Goal: Task Accomplishment & Management: Complete application form

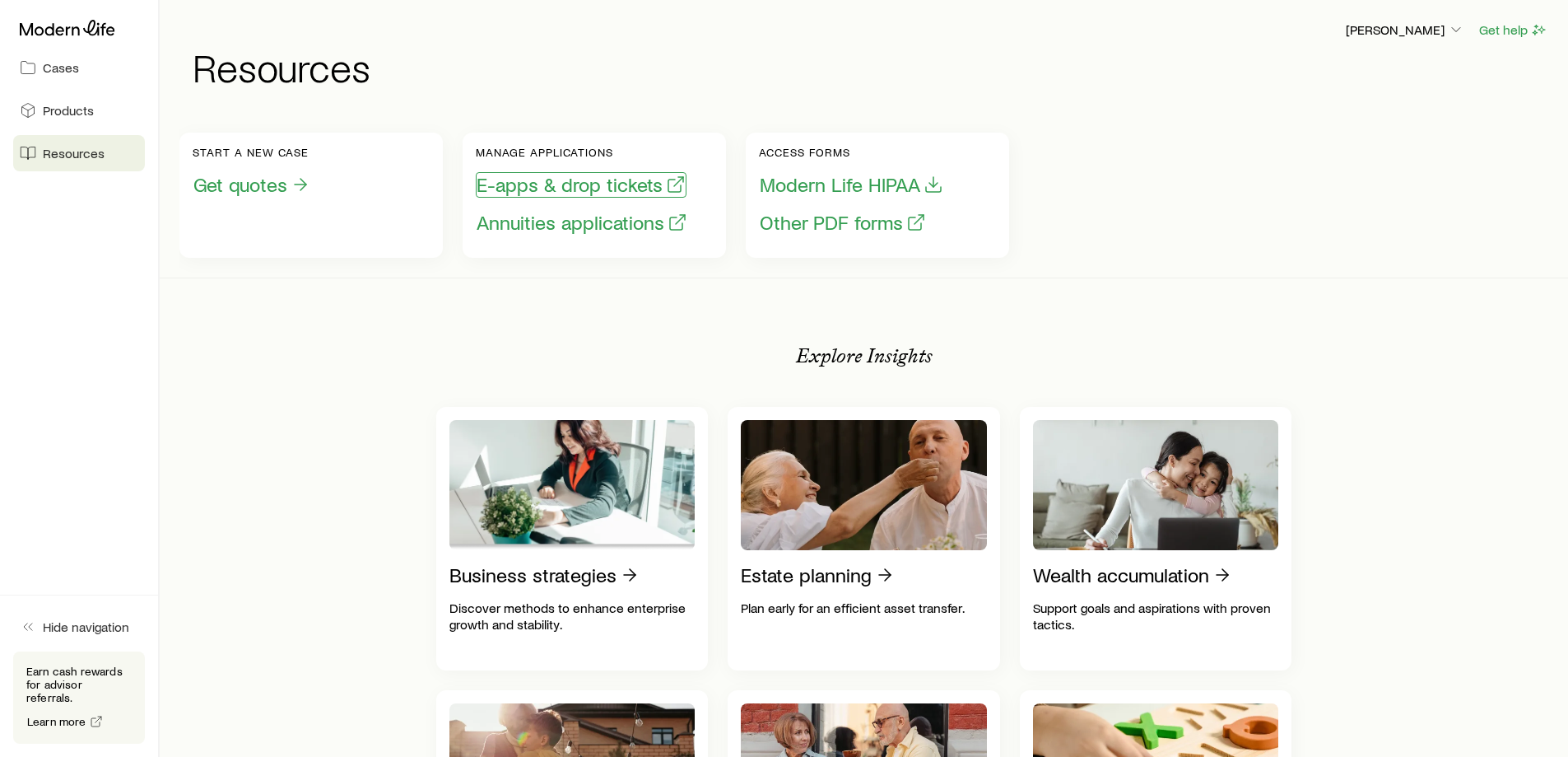
click at [572, 183] on button "E-apps & drop tickets" at bounding box center [581, 185] width 211 height 26
click at [64, 72] on span "Cases" at bounding box center [61, 67] width 36 height 16
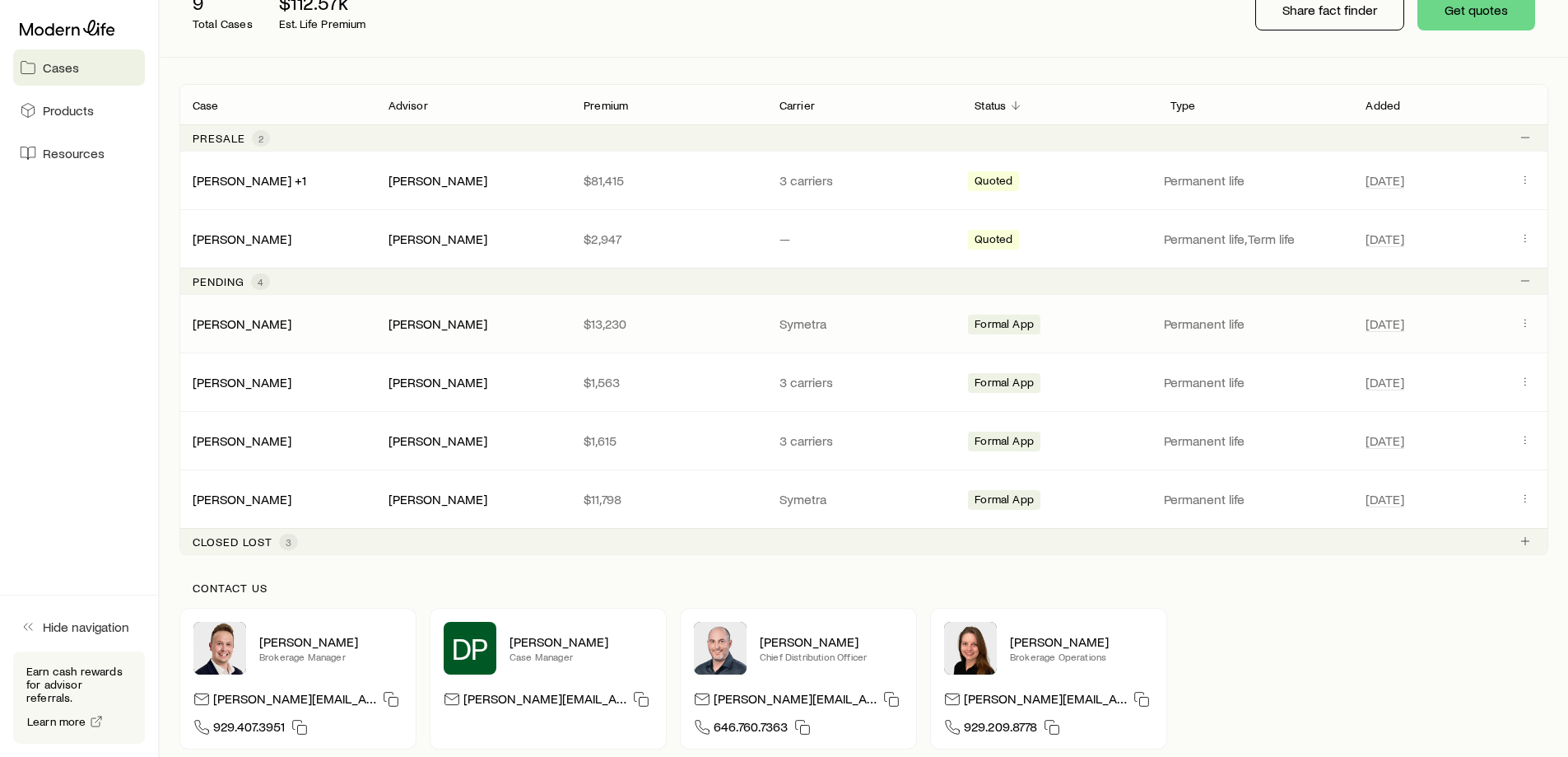
scroll to position [247, 0]
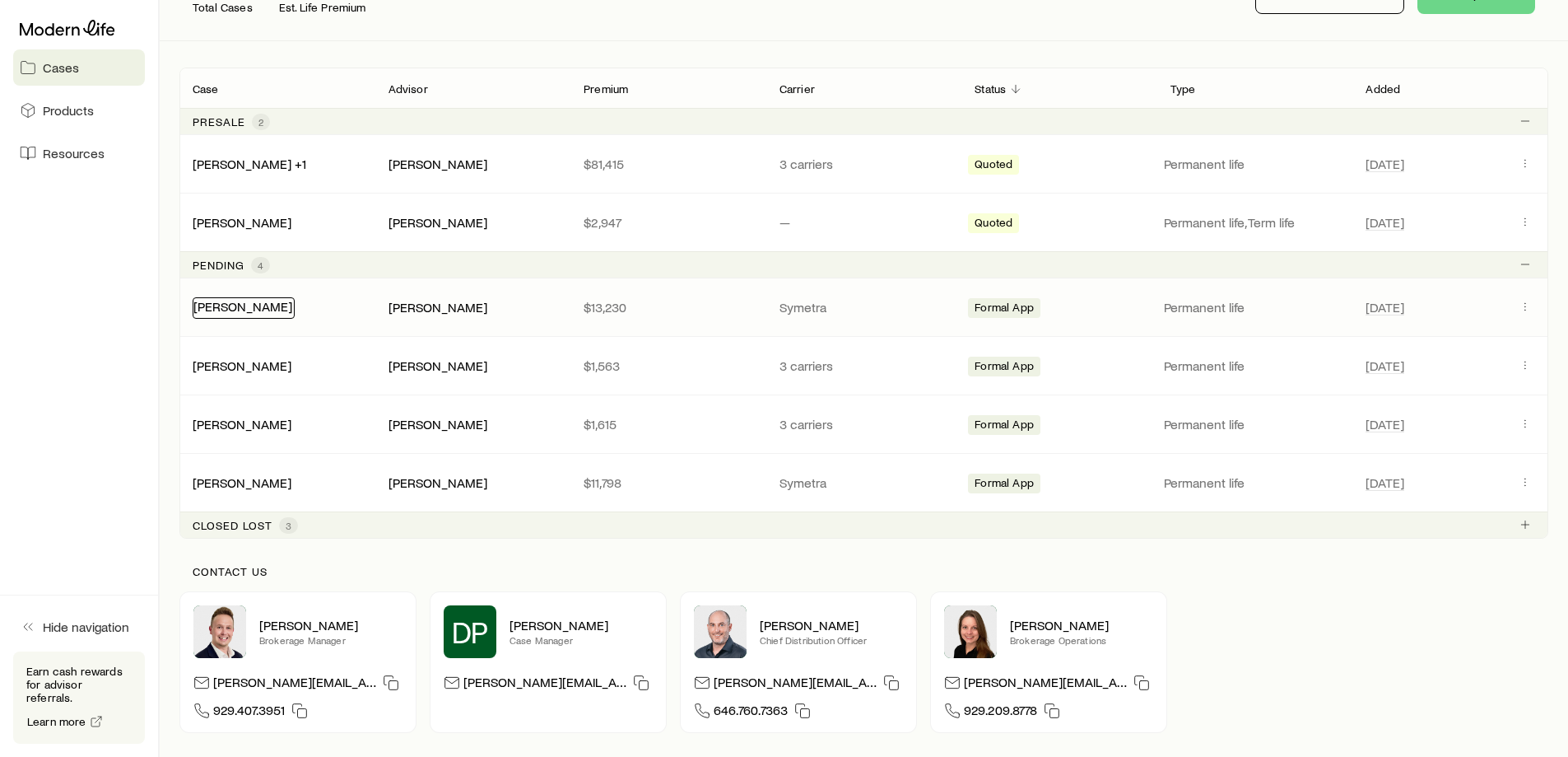
click at [244, 312] on link "[PERSON_NAME]" at bounding box center [242, 306] width 99 height 15
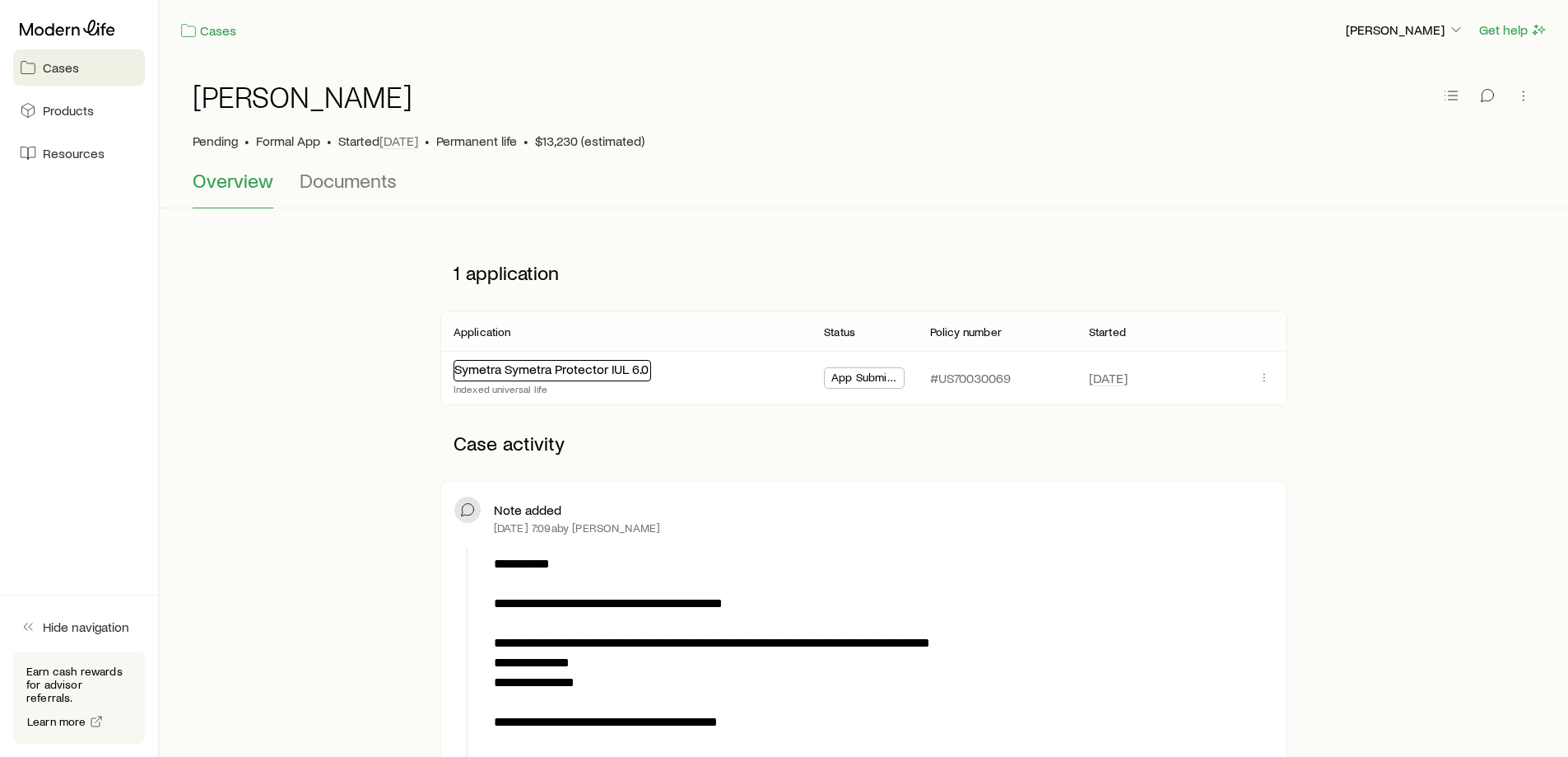
click at [512, 374] on link "Symetra Symetra Protector IUL 6.0" at bounding box center [551, 368] width 194 height 15
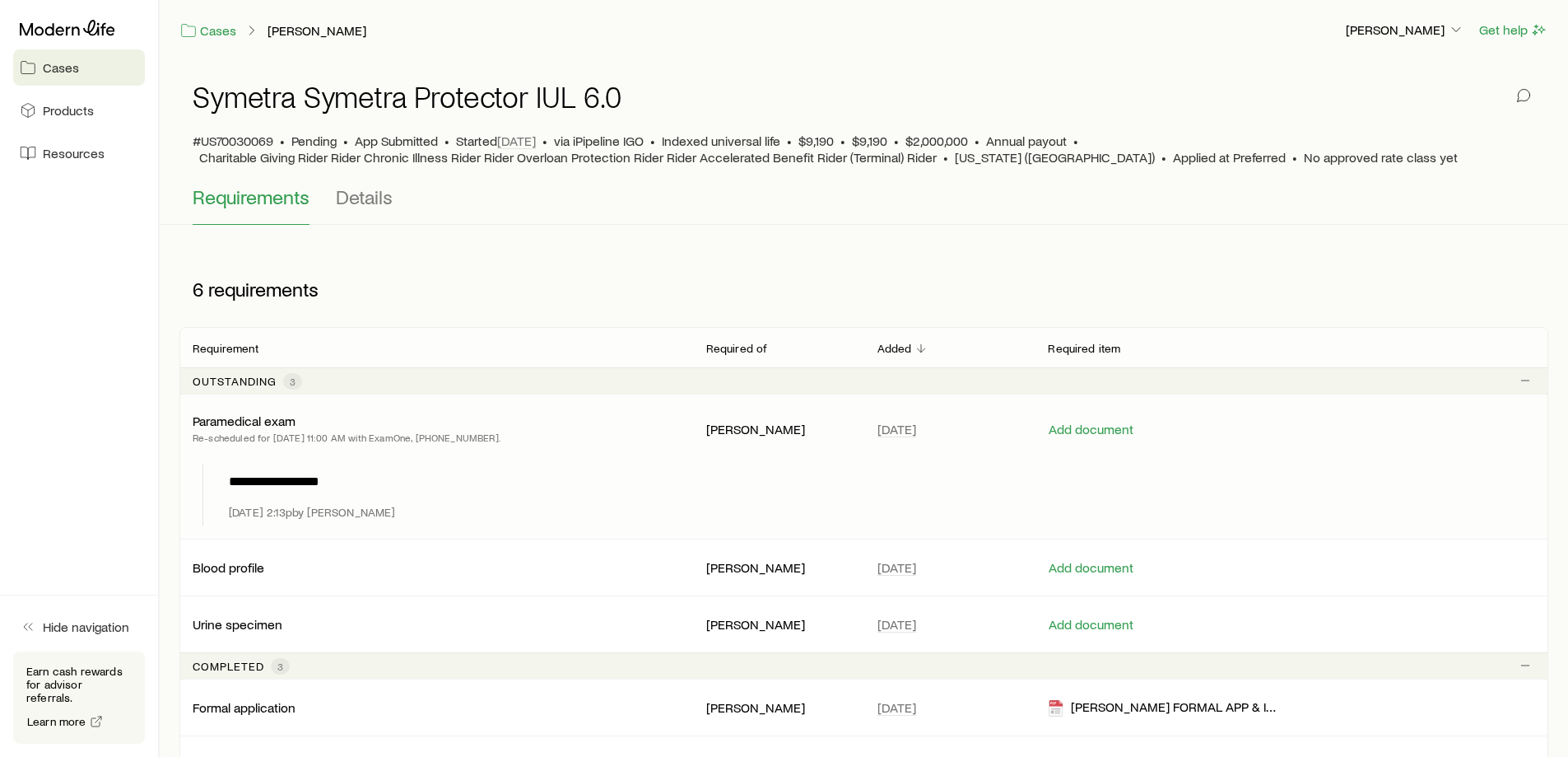
click at [332, 485] on p "**********" at bounding box center [878, 482] width 1300 height 20
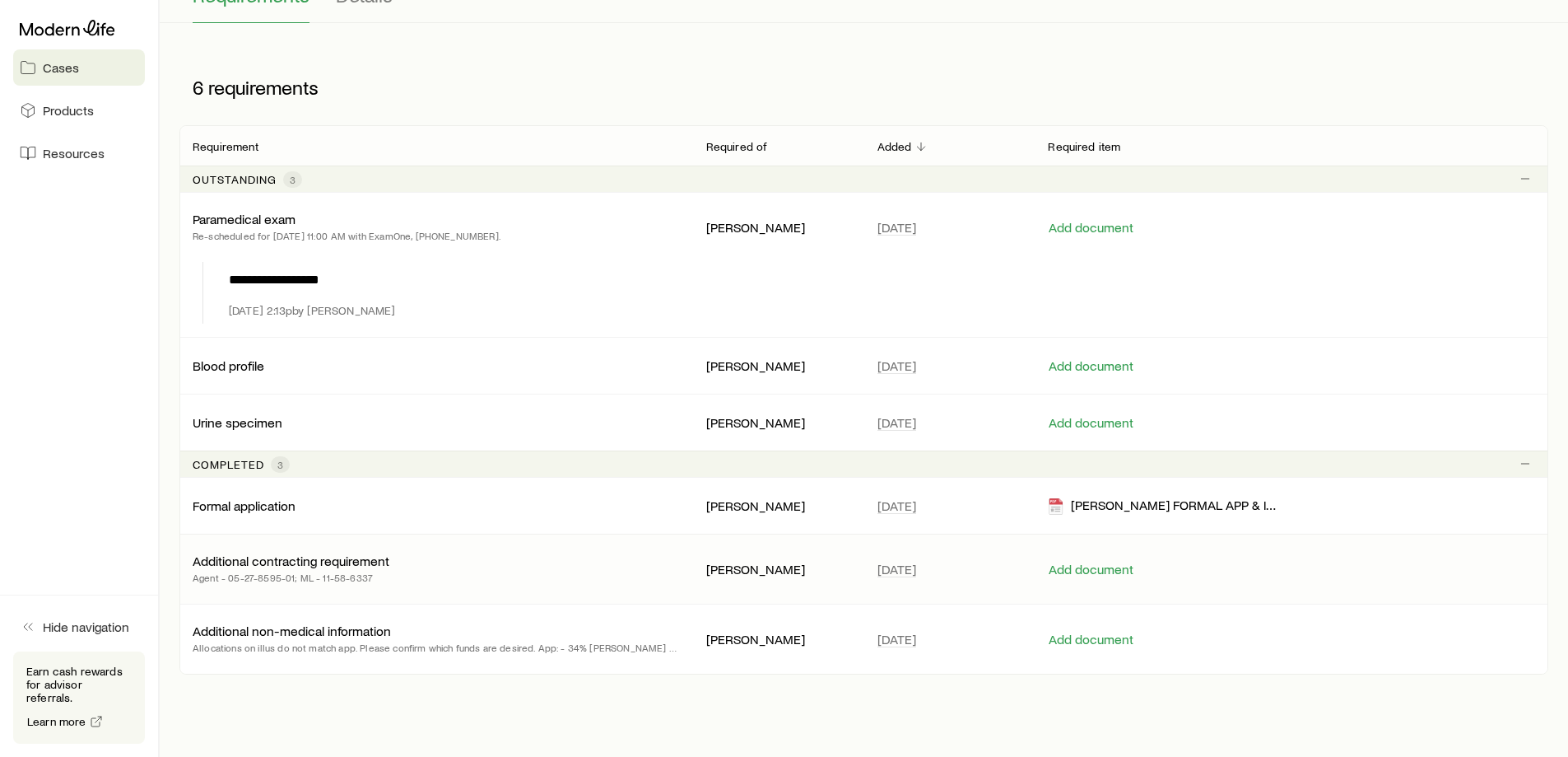
scroll to position [256, 0]
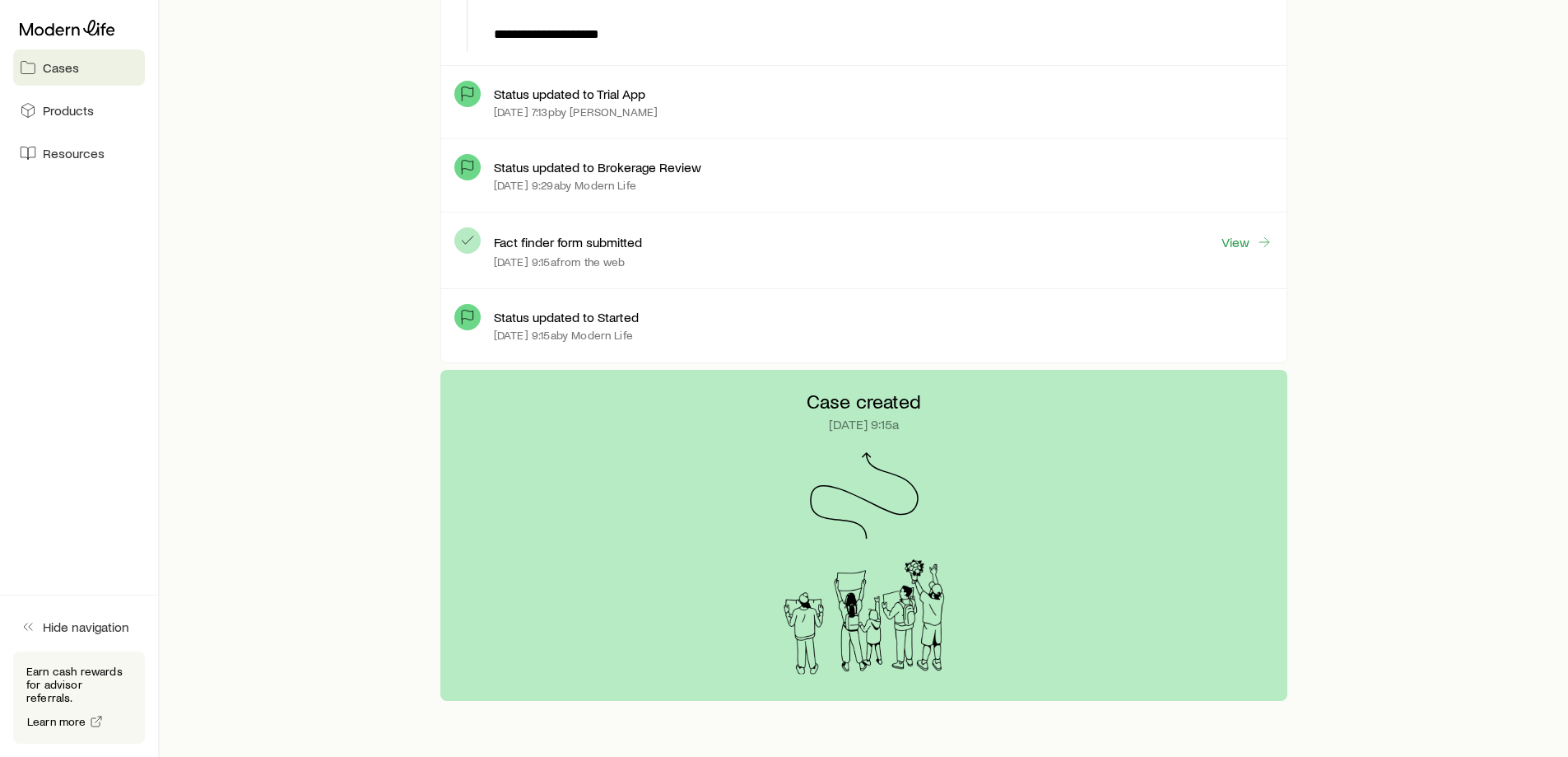
scroll to position [3459, 0]
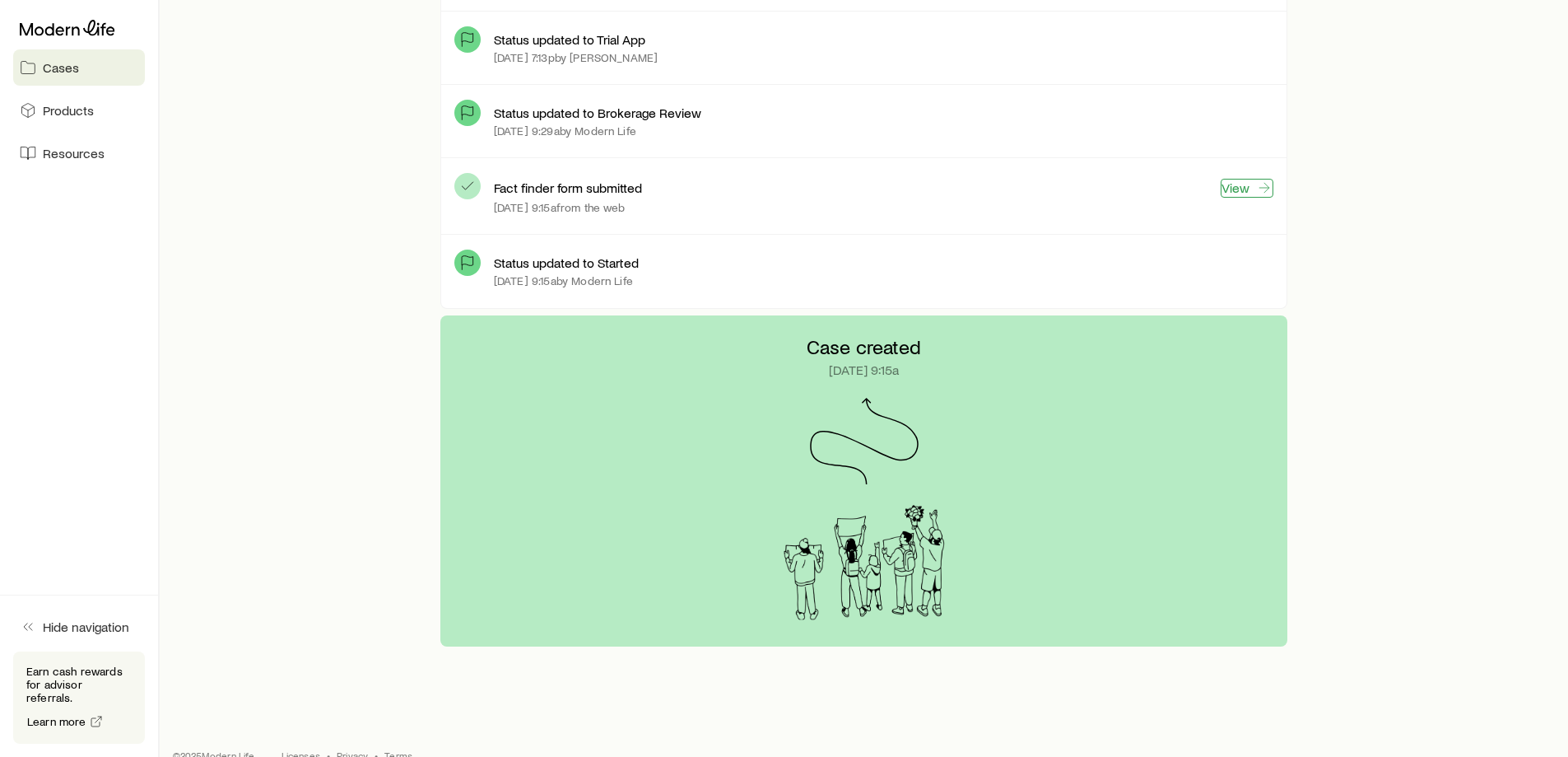
click at [1237, 187] on link "View" at bounding box center [1247, 189] width 53 height 19
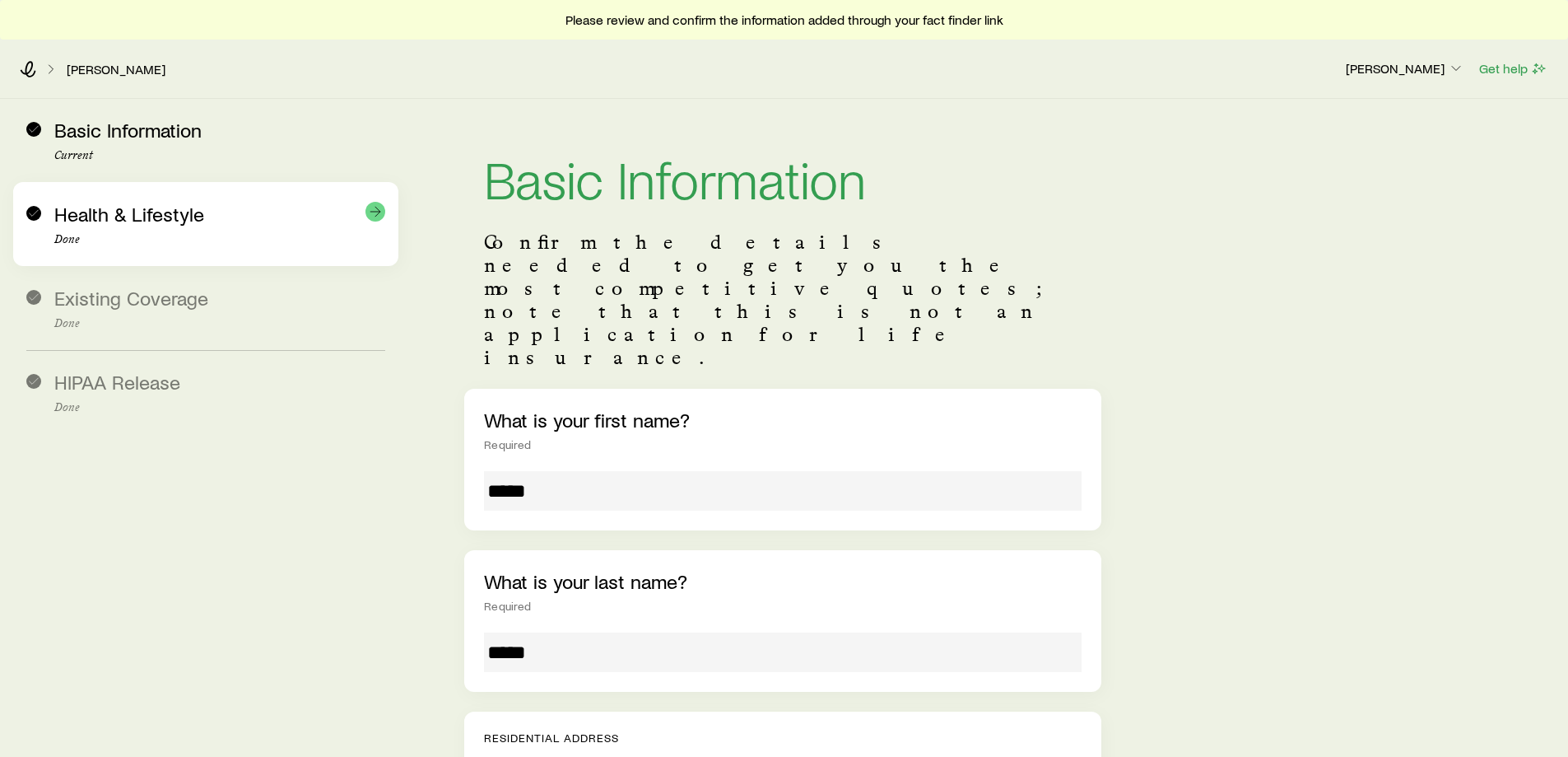
click at [122, 235] on p "Done" at bounding box center [220, 240] width 331 height 13
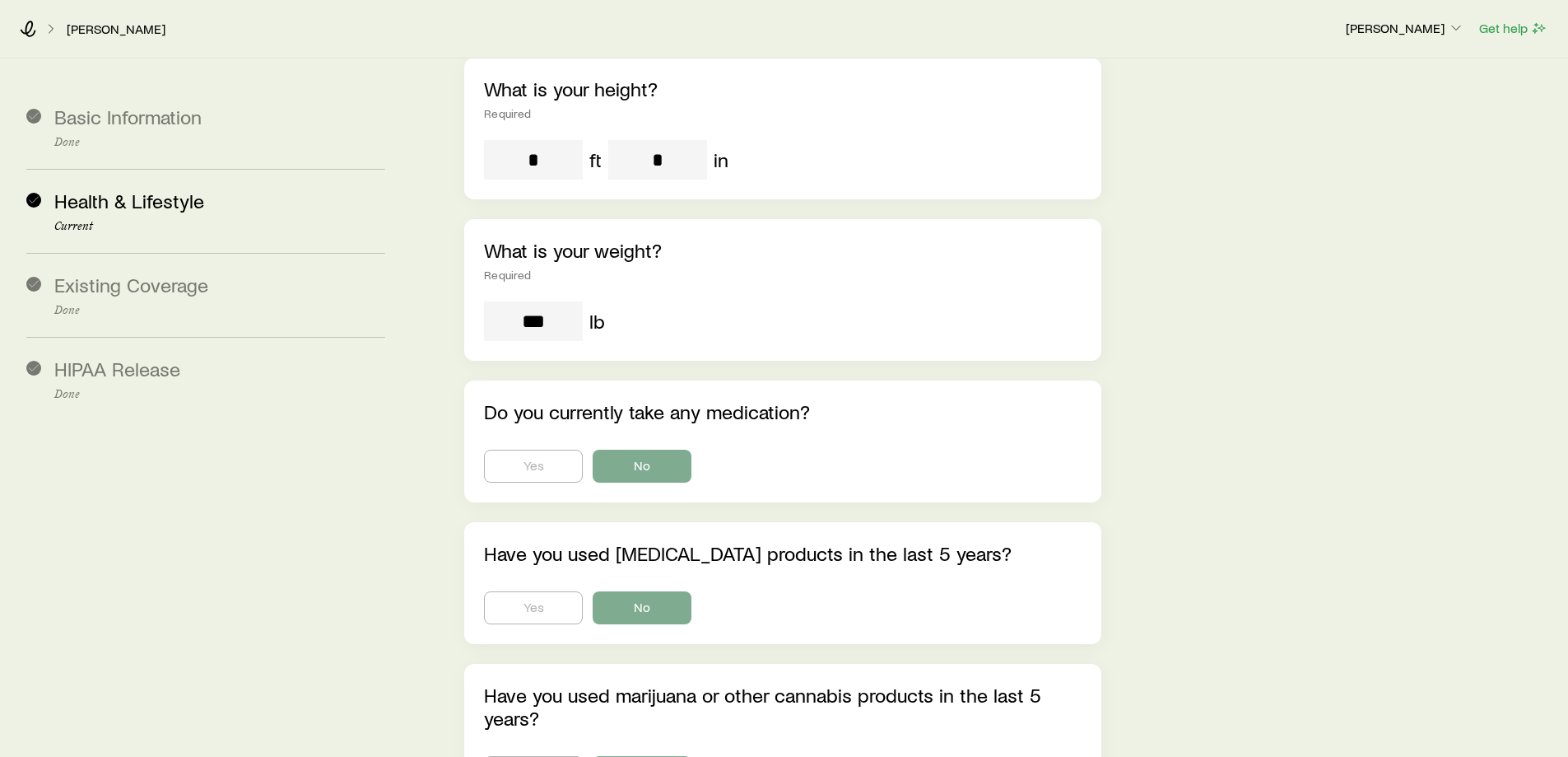
scroll to position [412, 0]
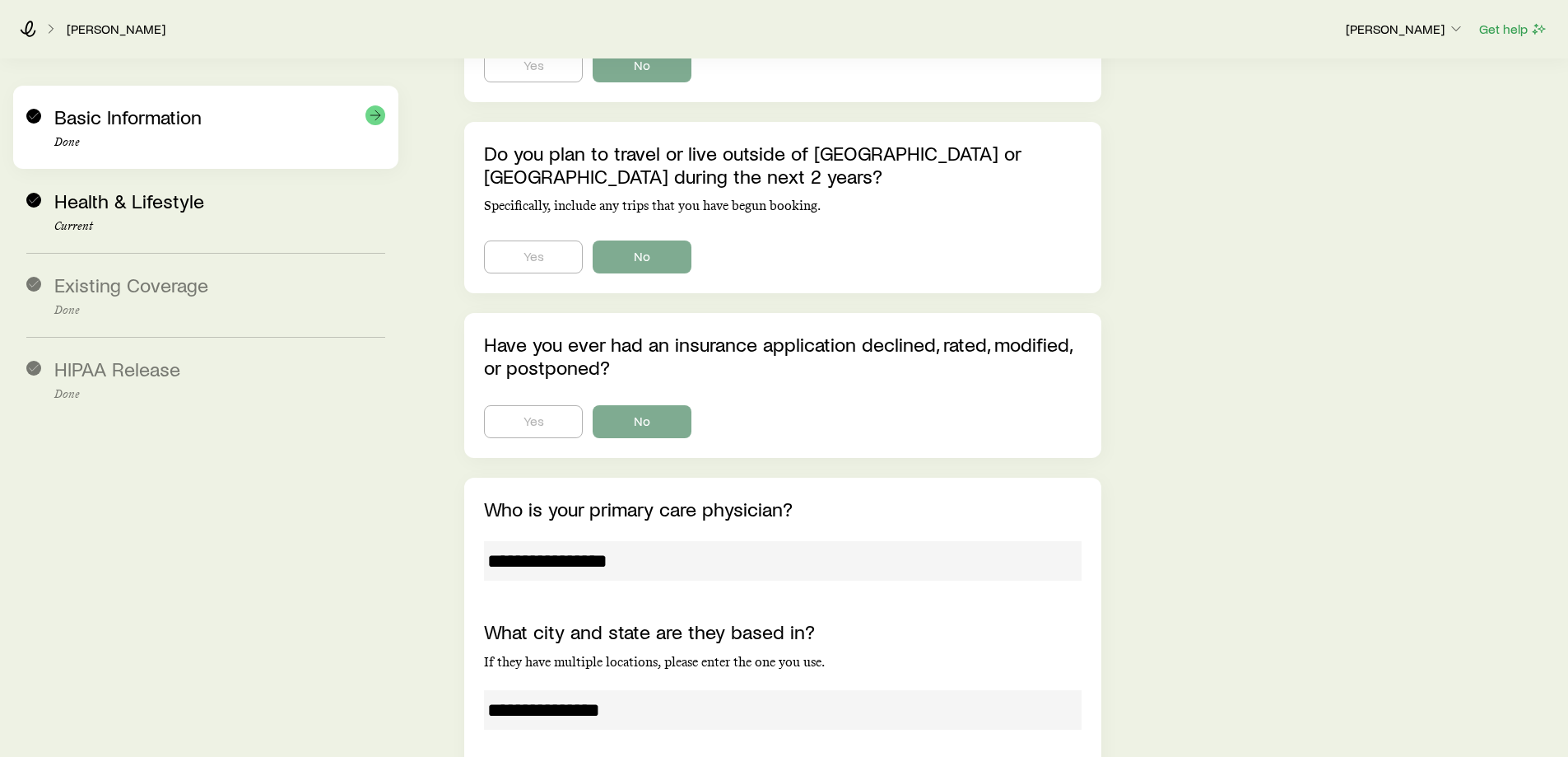
click at [97, 138] on p "Done" at bounding box center [220, 143] width 331 height 13
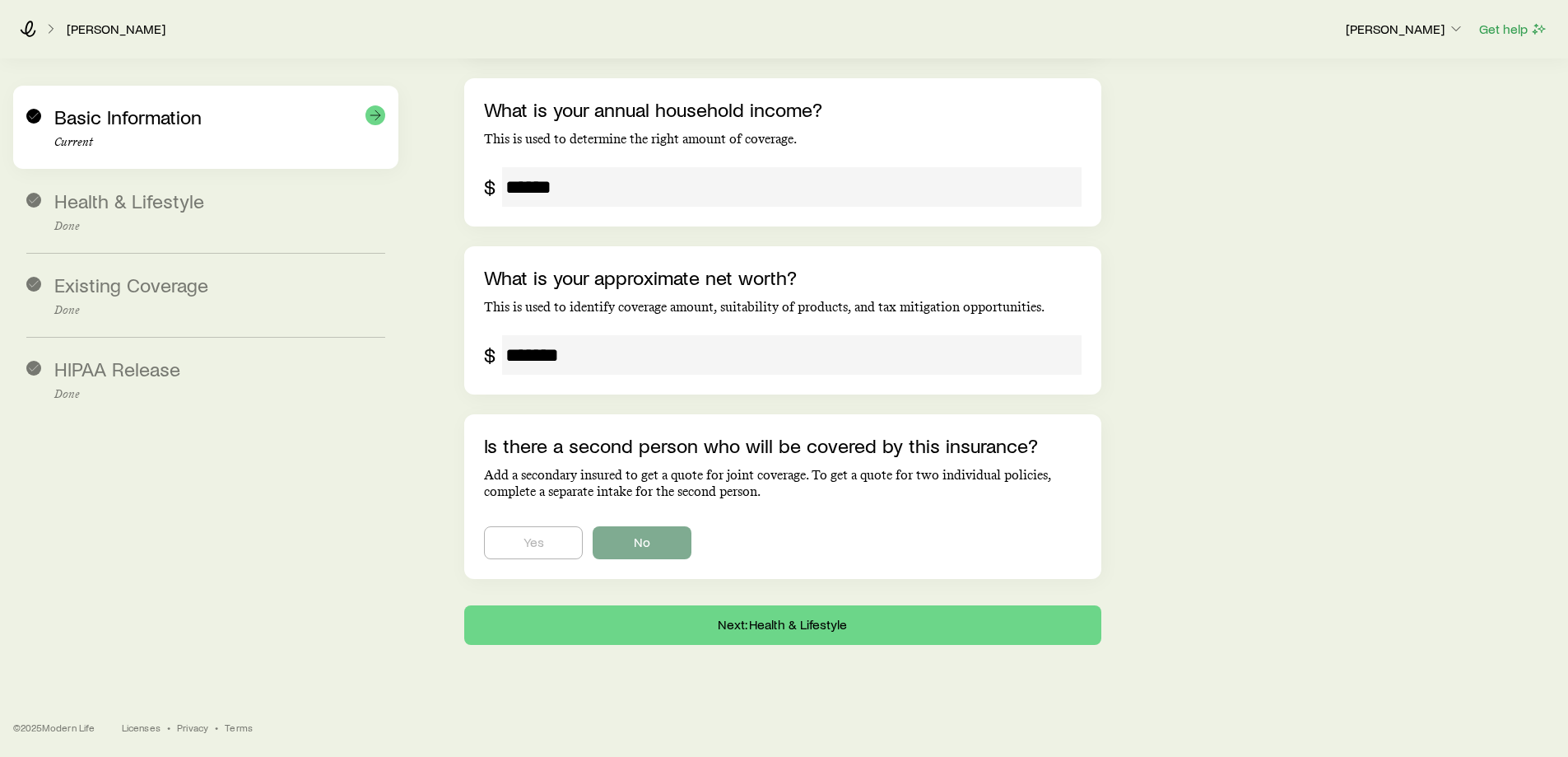
scroll to position [2989, 0]
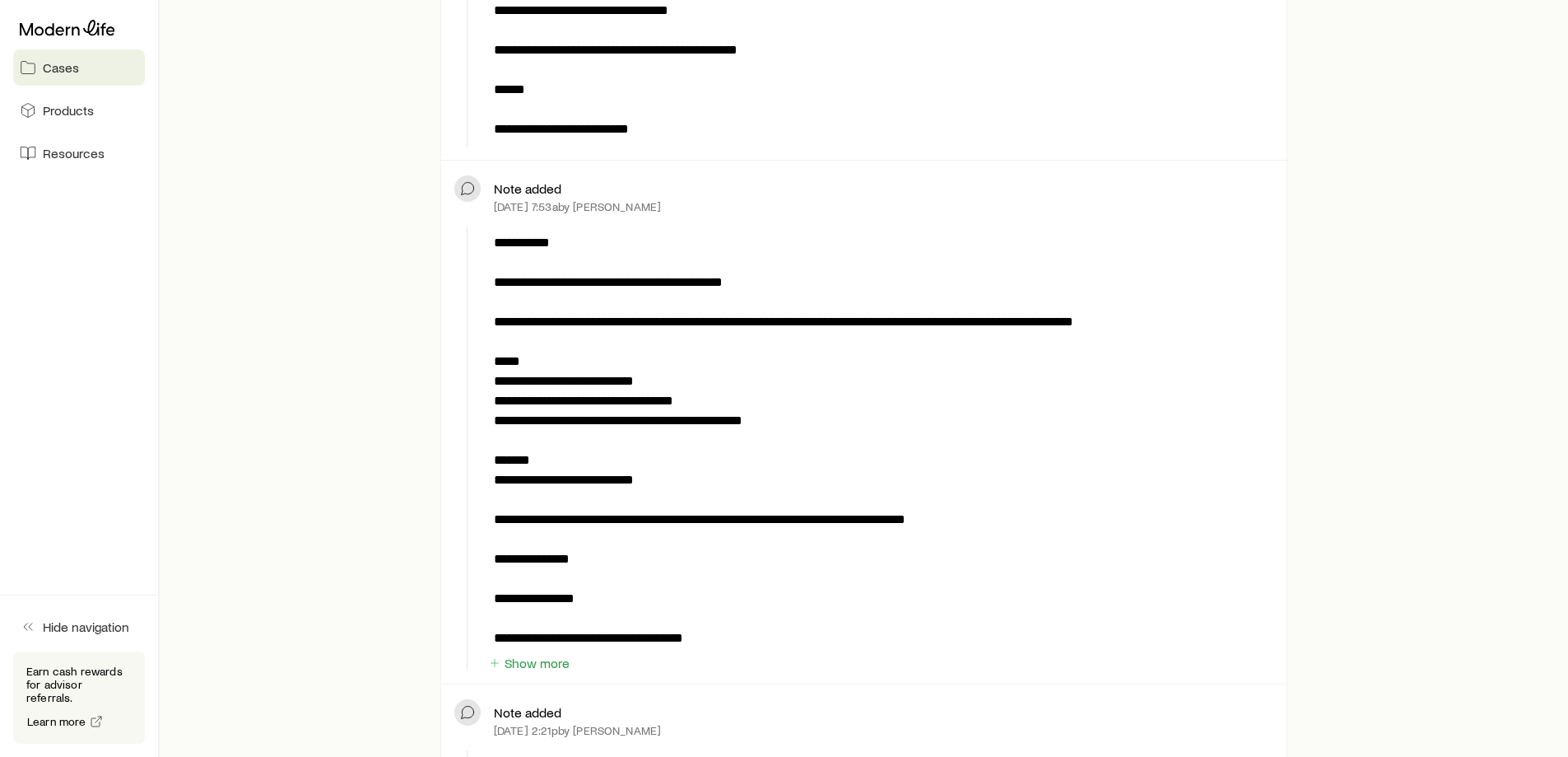
scroll to position [1647, 0]
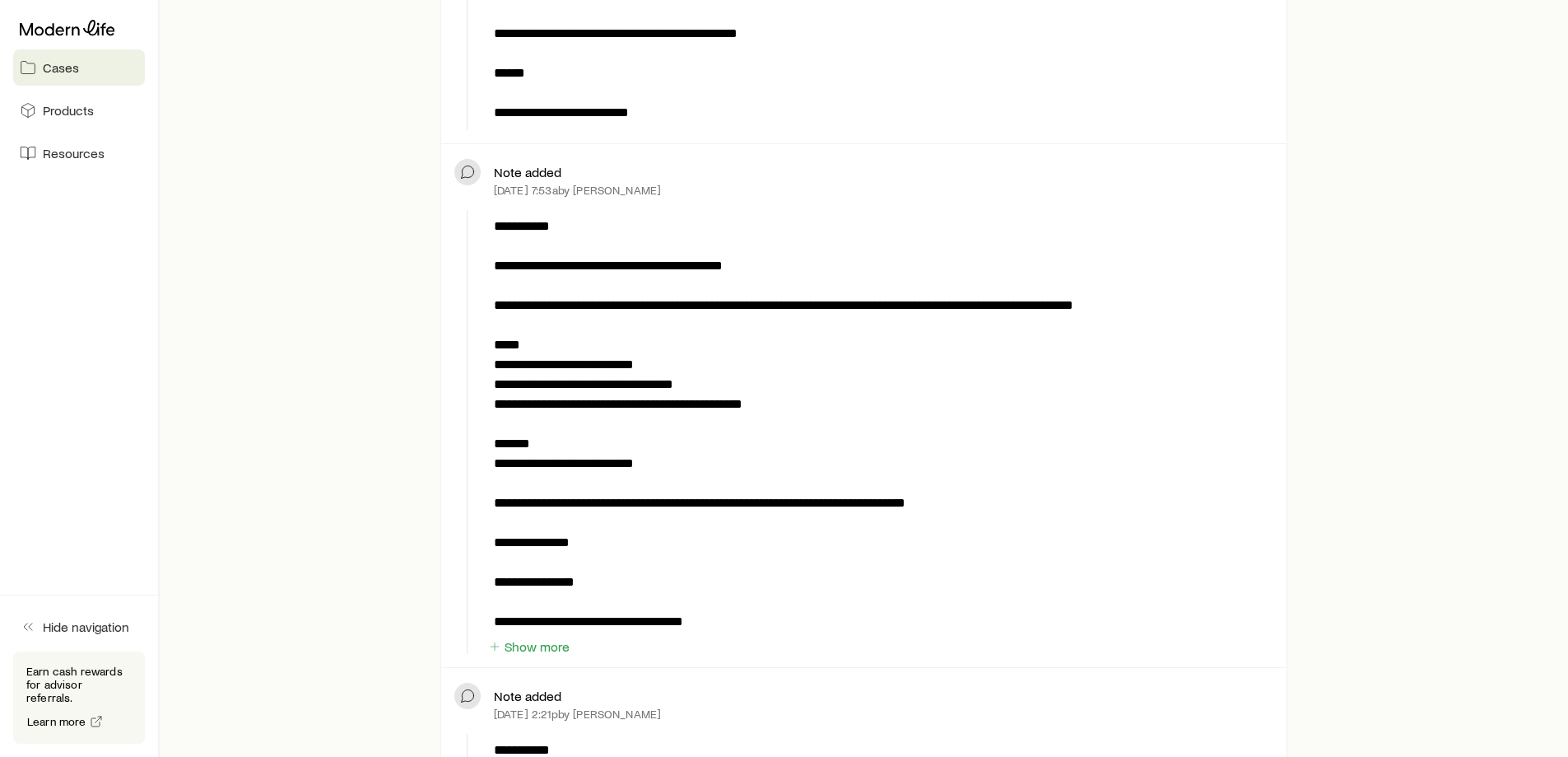
click at [61, 65] on span "Cases" at bounding box center [61, 67] width 36 height 16
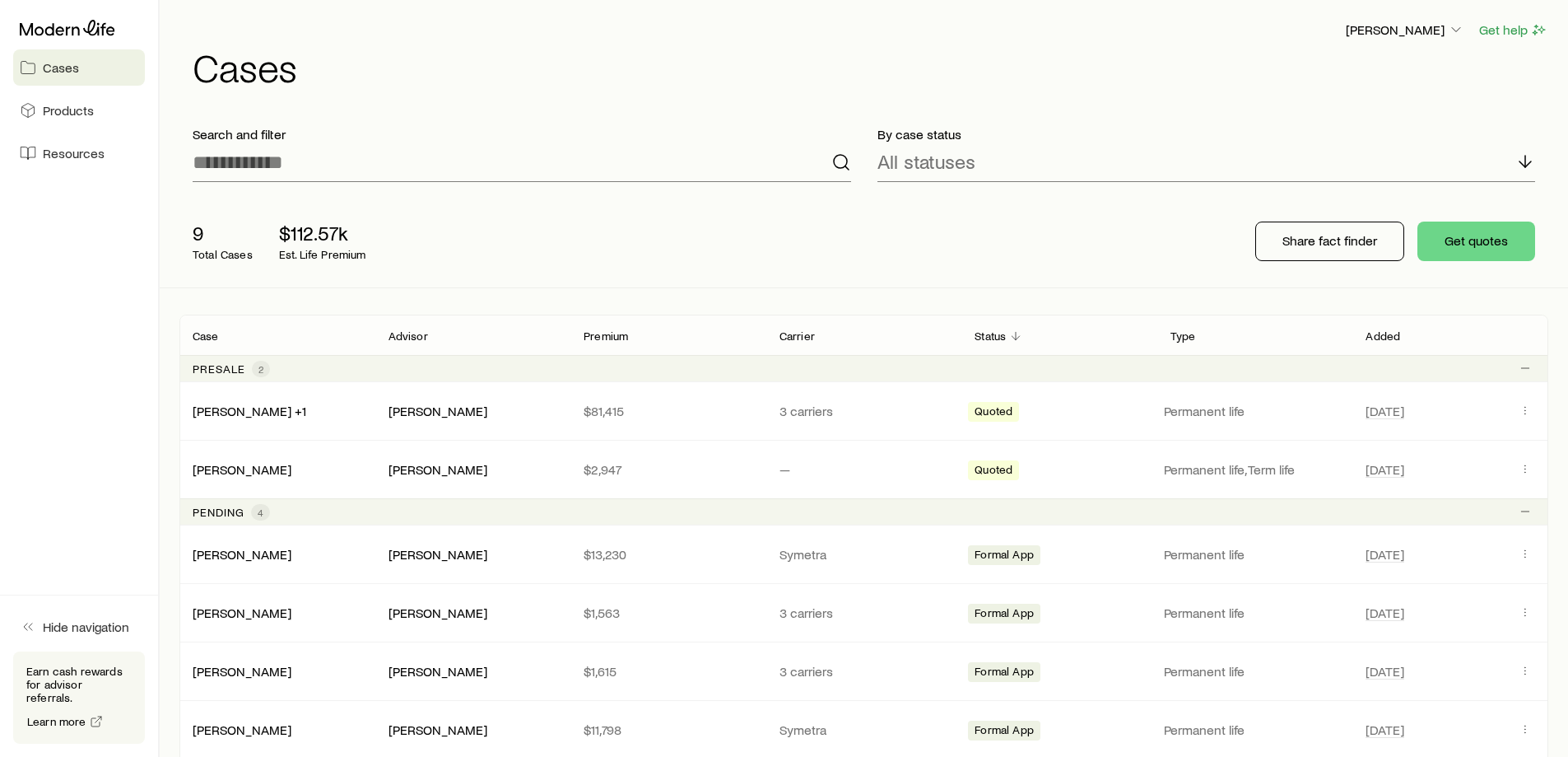
scroll to position [82, 0]
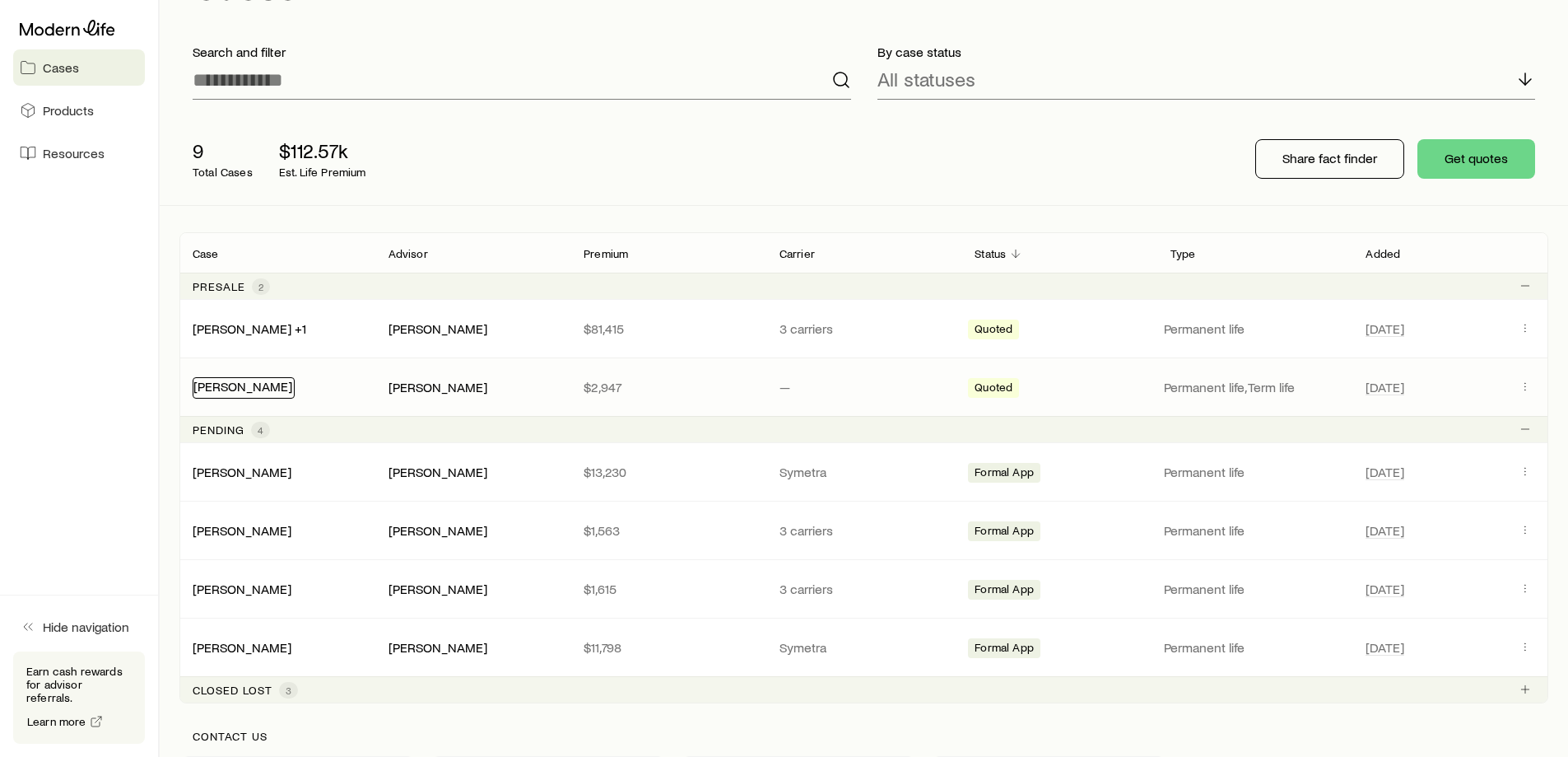
click at [221, 382] on link "[PERSON_NAME]" at bounding box center [242, 386] width 99 height 15
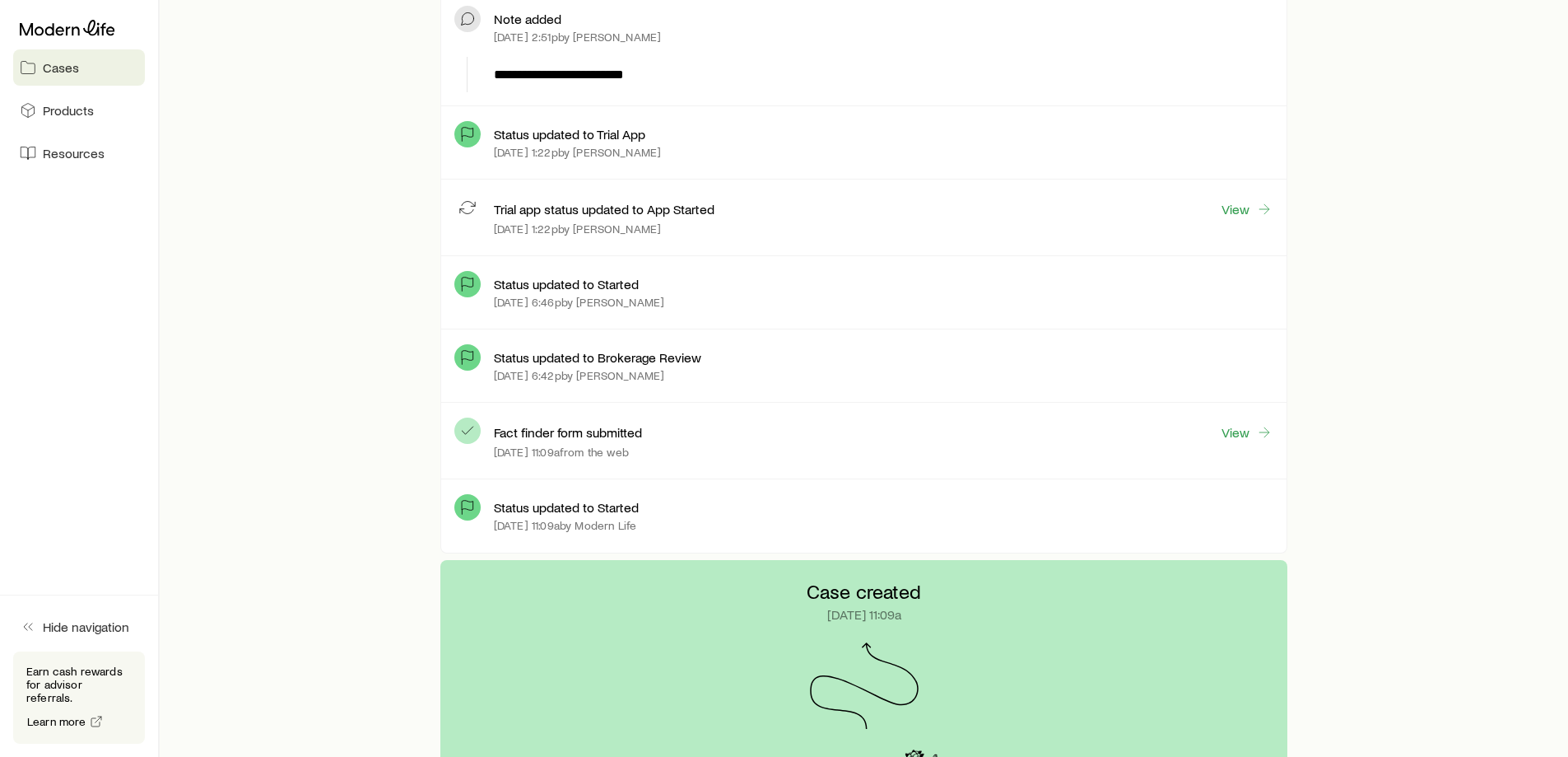
scroll to position [988, 0]
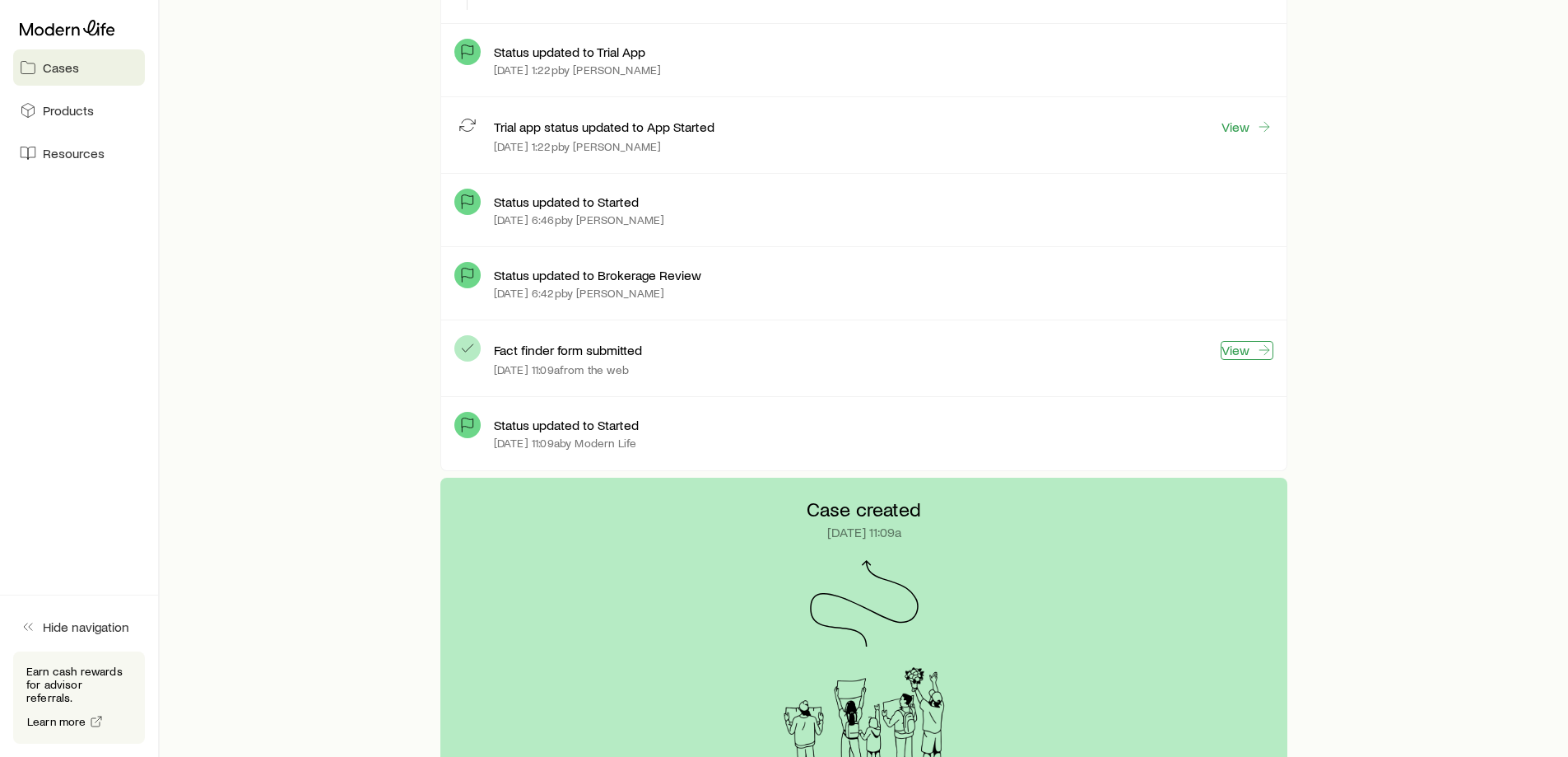
click at [1240, 347] on link "View" at bounding box center [1247, 351] width 53 height 19
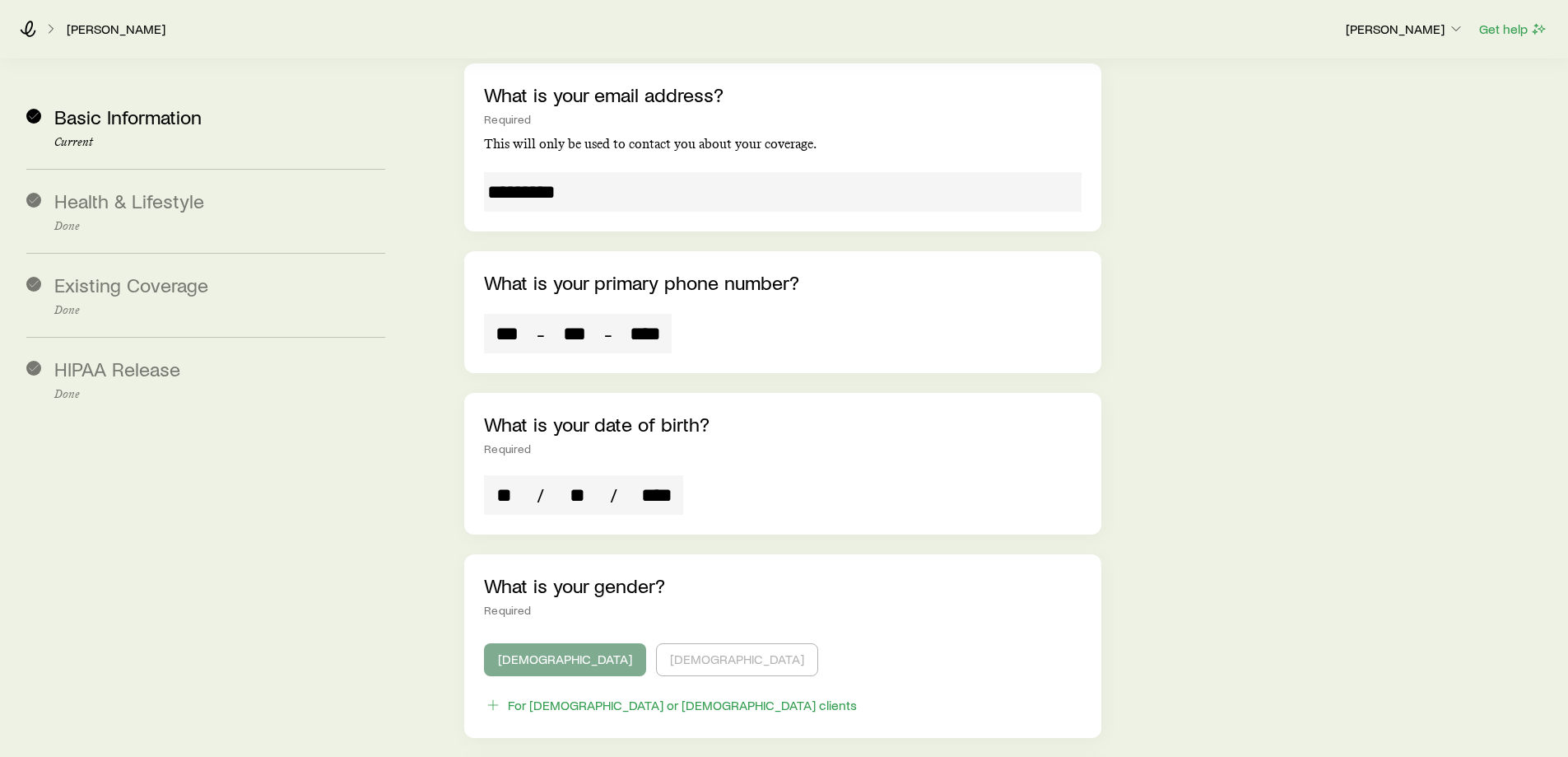
scroll to position [1400, 0]
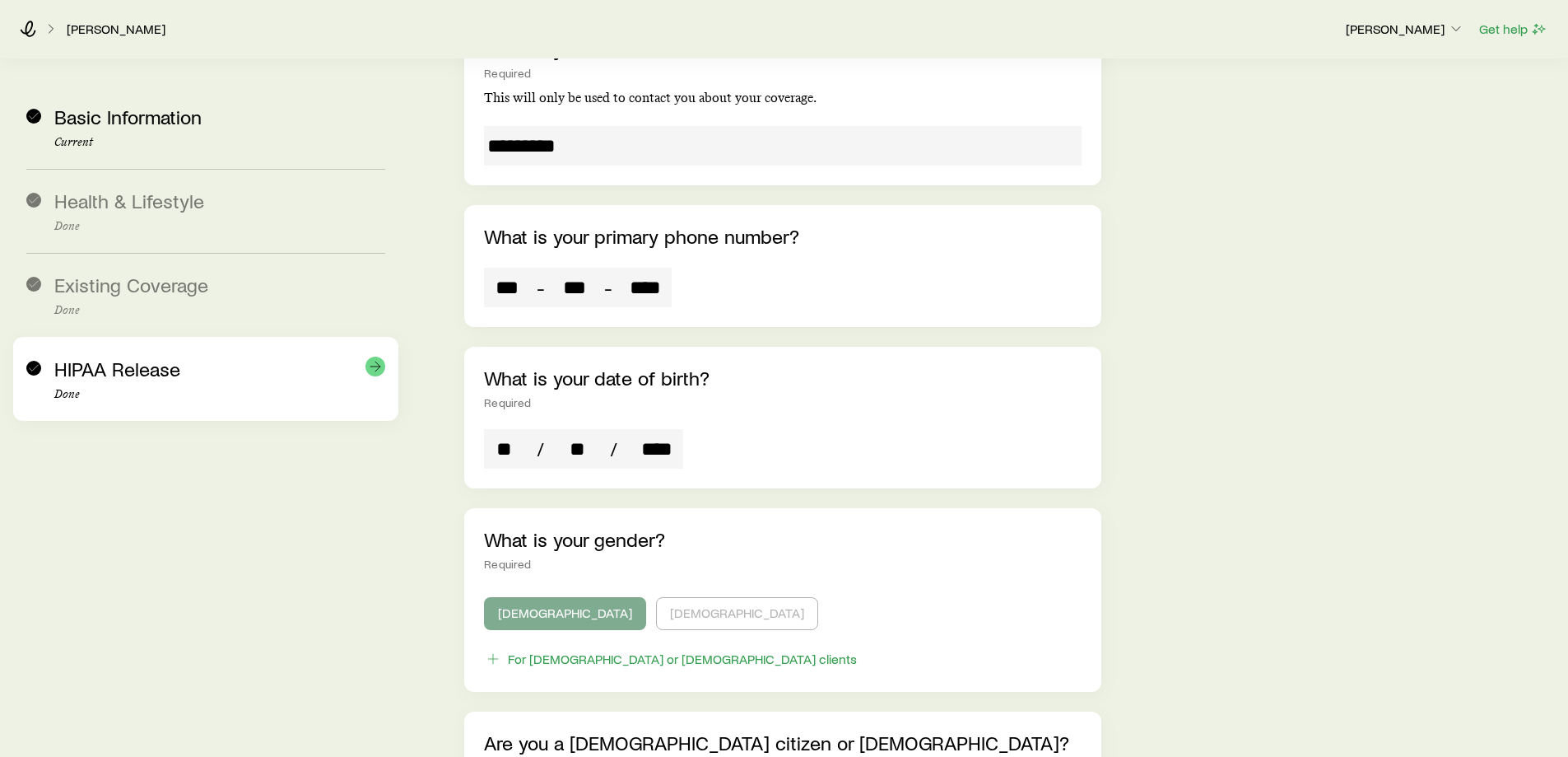
click at [305, 372] on div "HIPAA Release Done" at bounding box center [220, 379] width 331 height 44
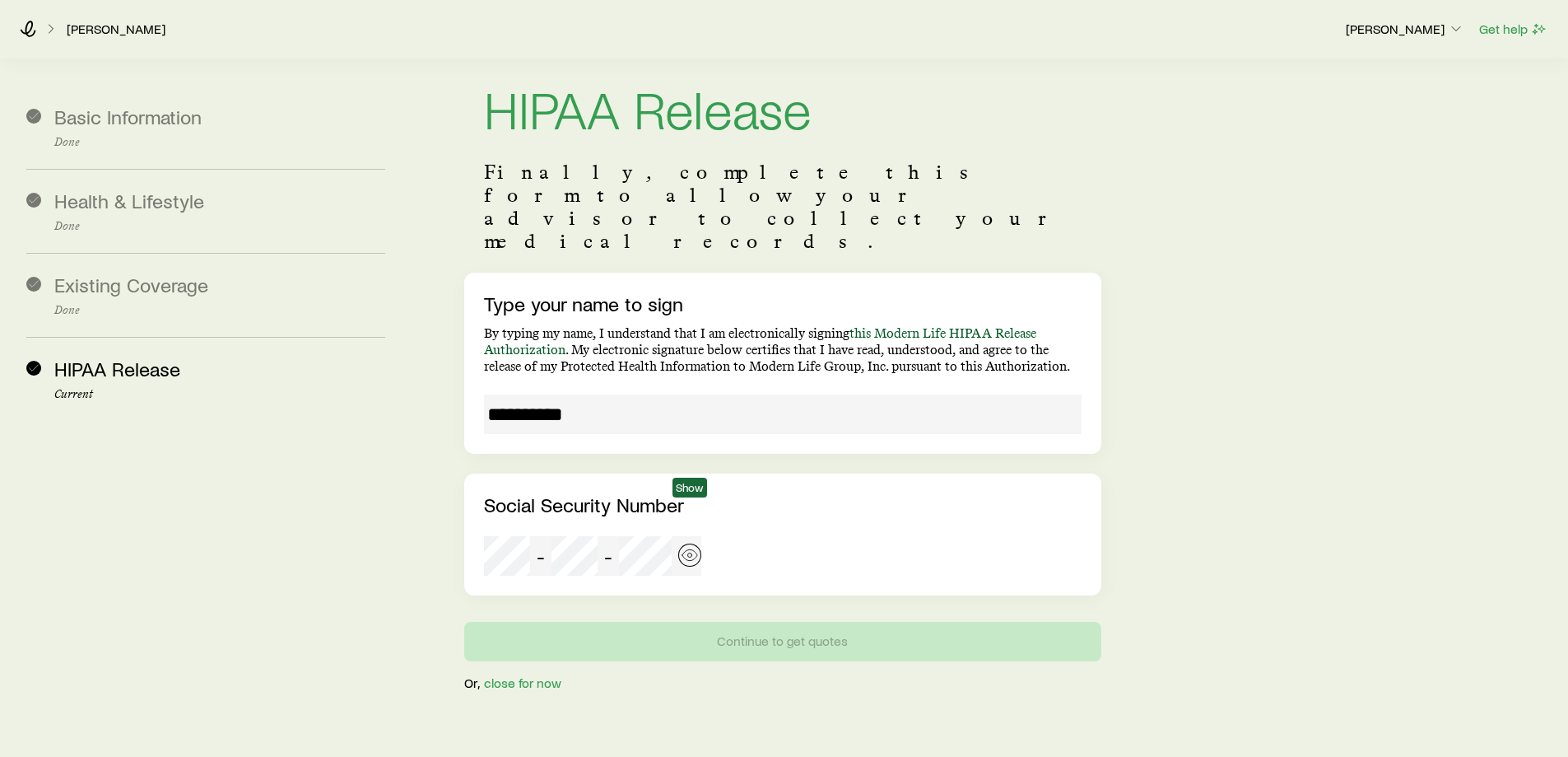
click at [689, 547] on icon "button" at bounding box center [690, 555] width 16 height 16
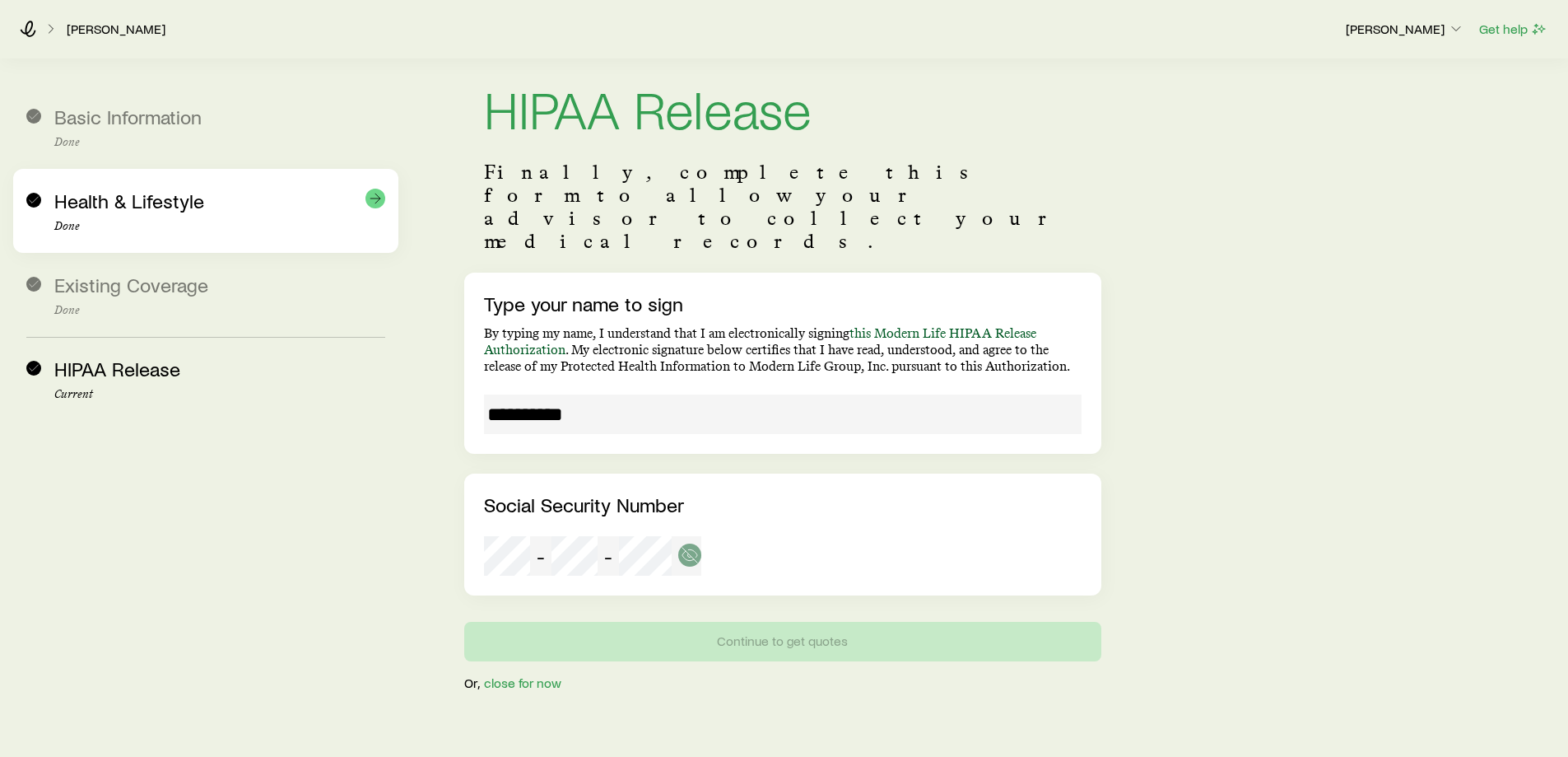
click at [169, 221] on p "Done" at bounding box center [220, 227] width 331 height 13
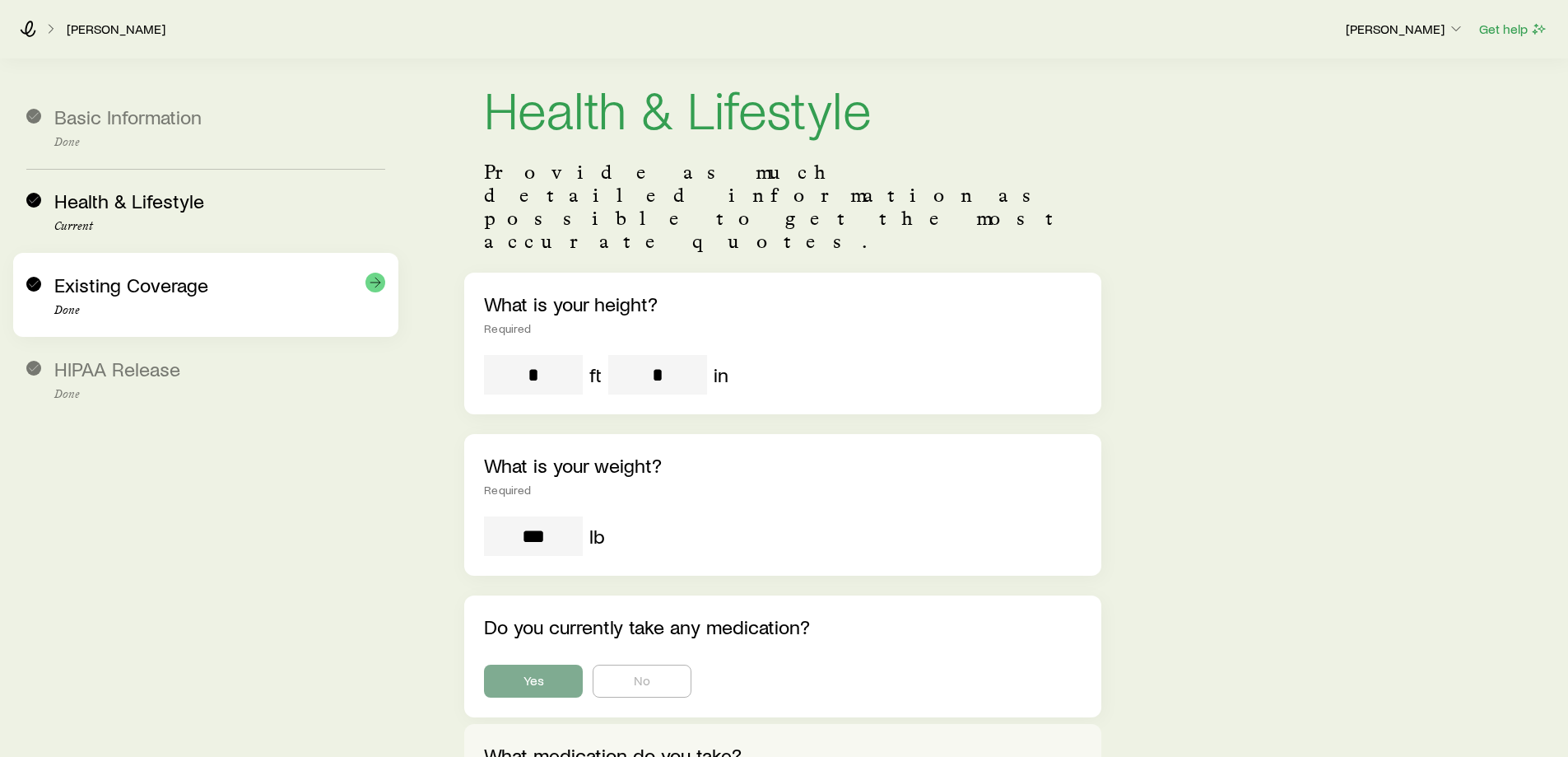
click at [110, 280] on span "Existing Coverage" at bounding box center [131, 285] width 154 height 24
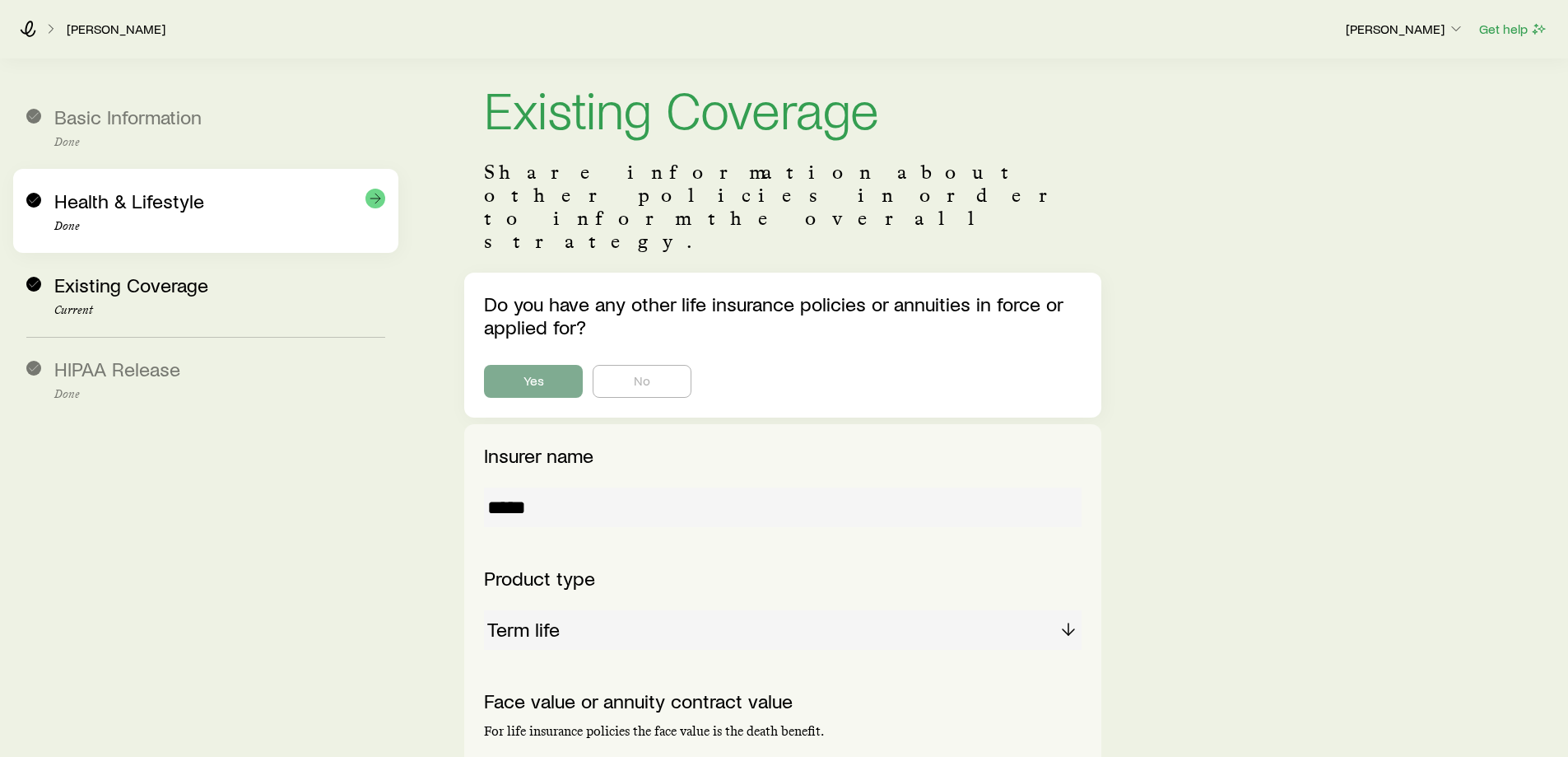
click at [114, 225] on p "Done" at bounding box center [220, 227] width 331 height 13
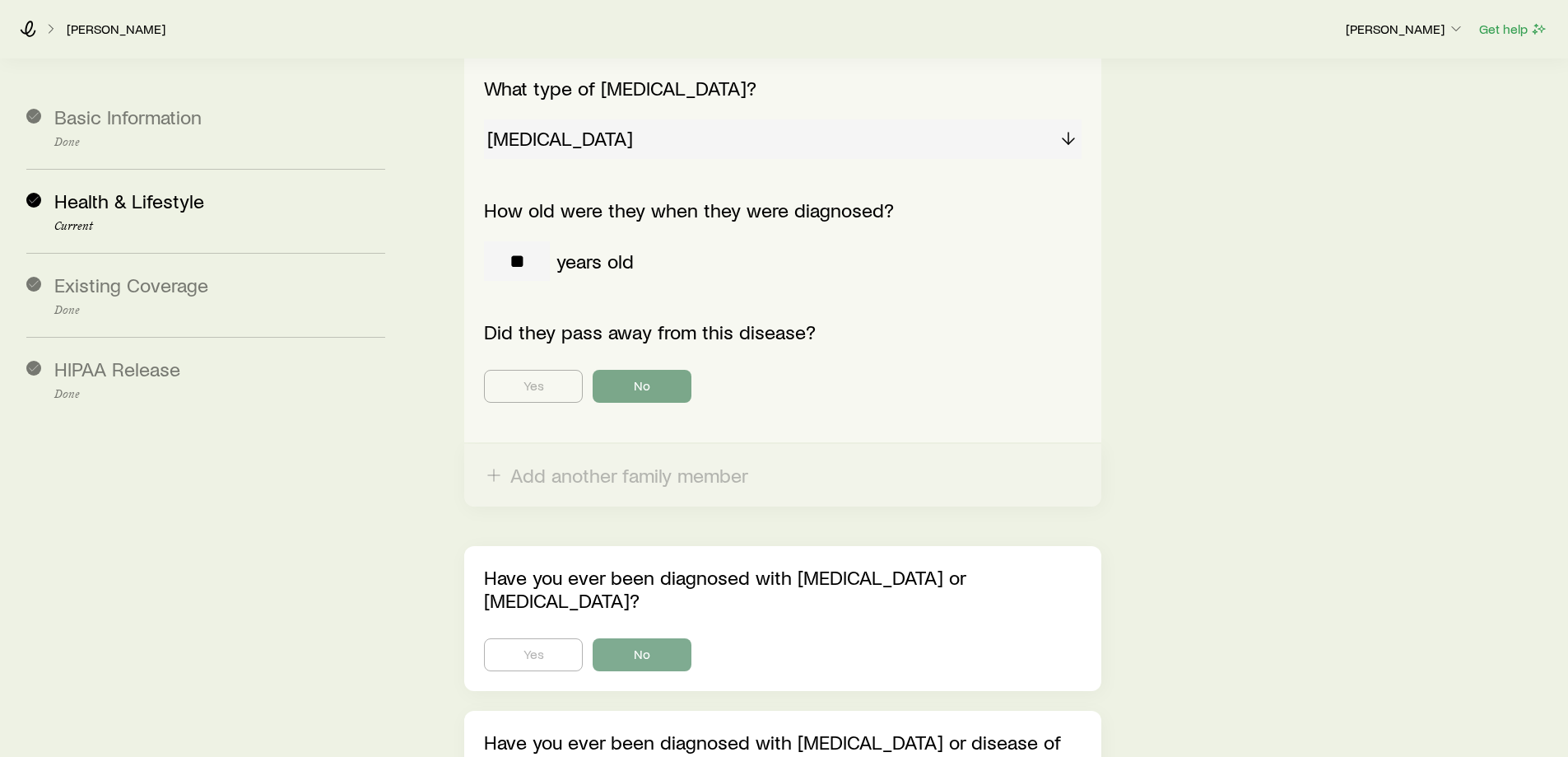
scroll to position [2459, 0]
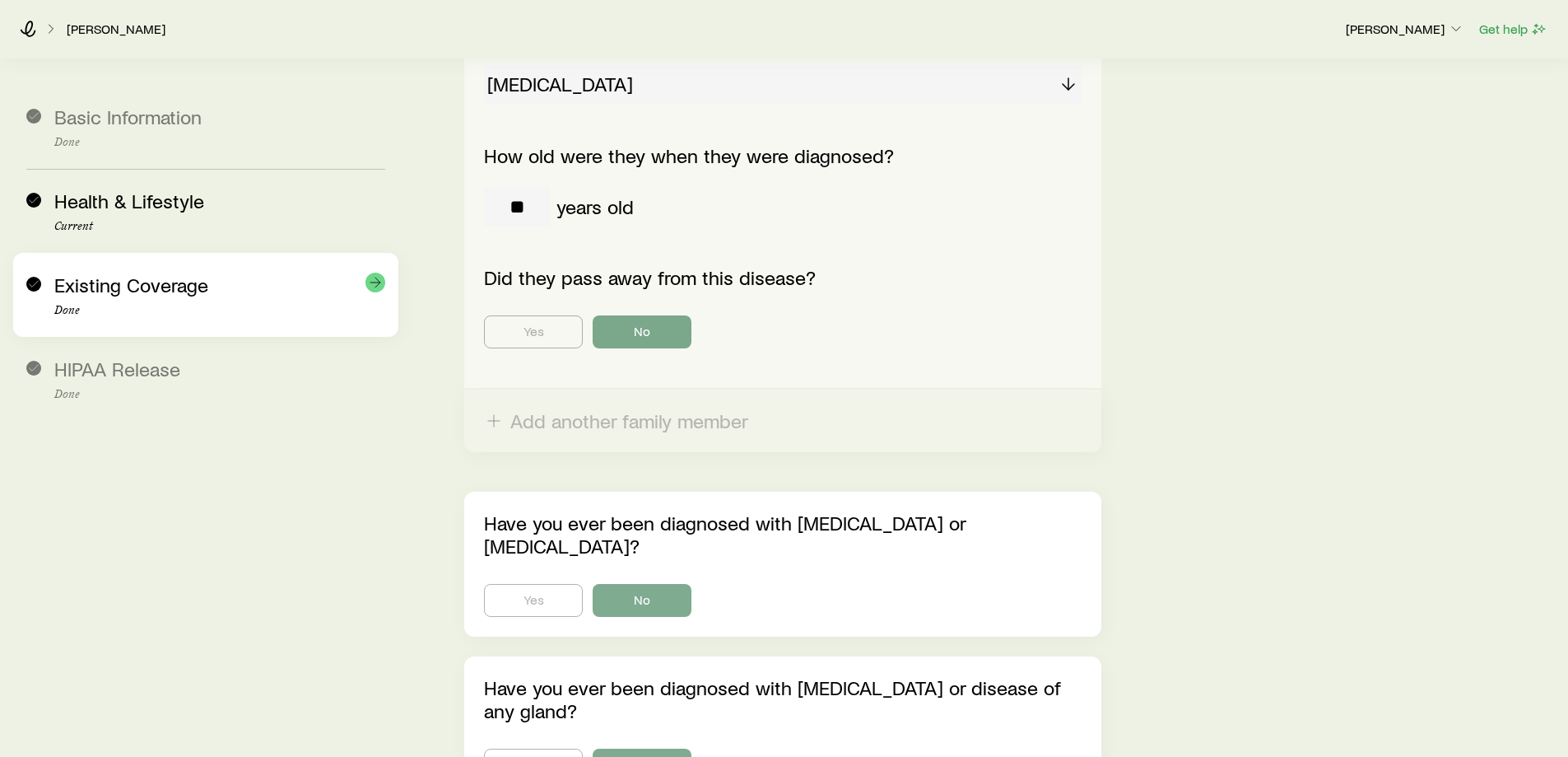
click at [211, 300] on div "Existing Coverage Done" at bounding box center [220, 295] width 331 height 44
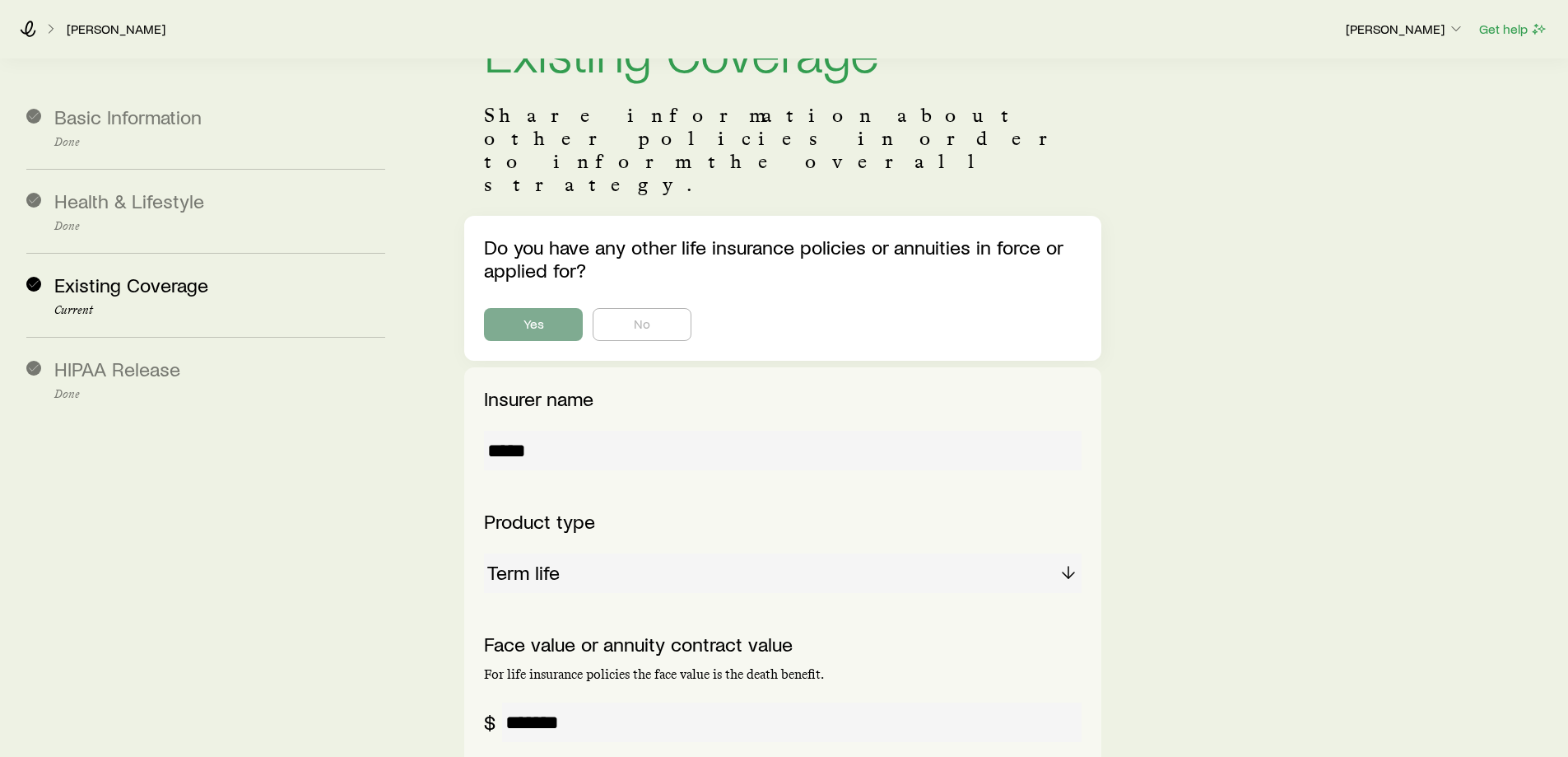
scroll to position [82, 0]
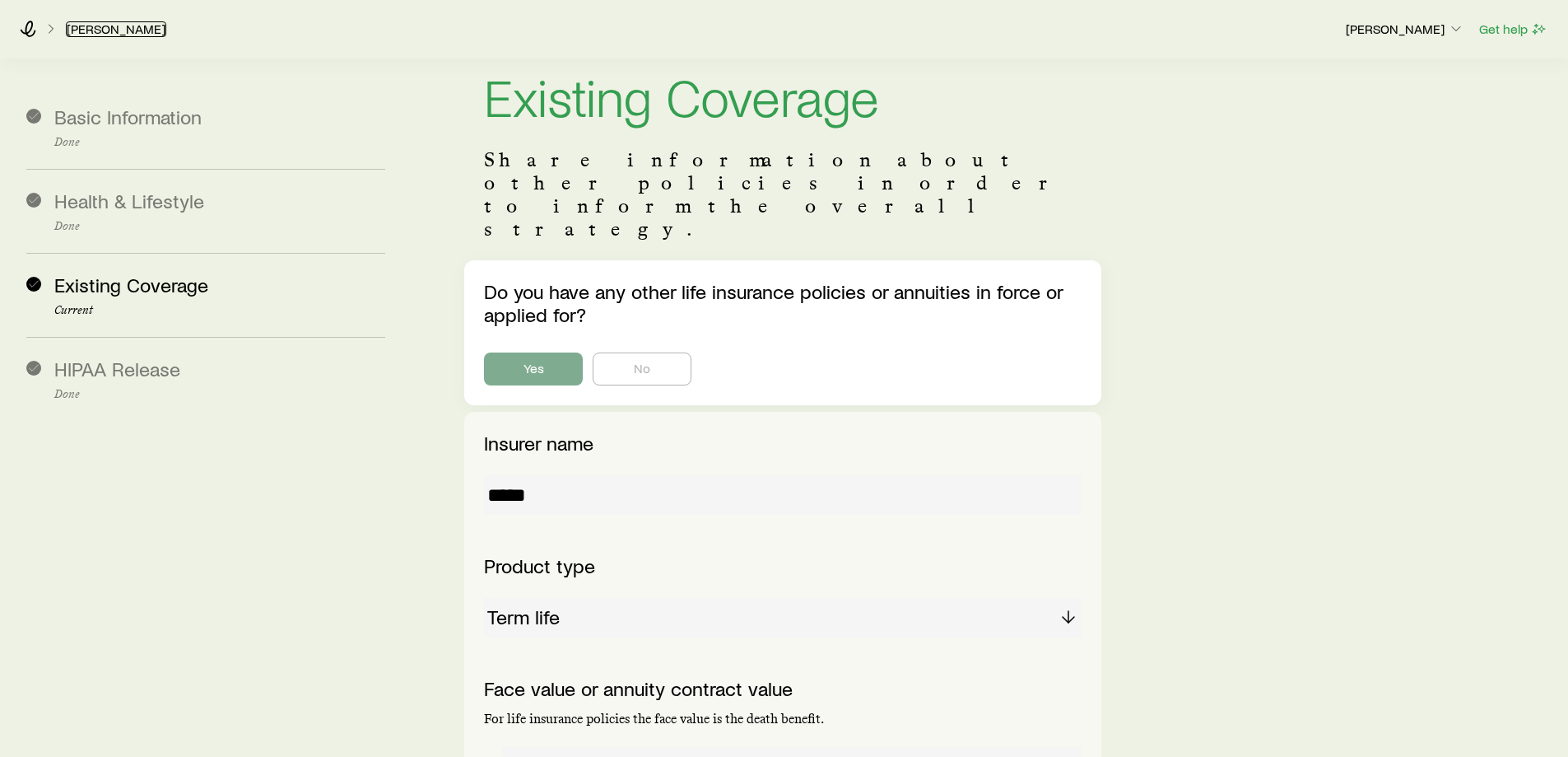
click at [96, 29] on link "[PERSON_NAME]" at bounding box center [116, 29] width 101 height 15
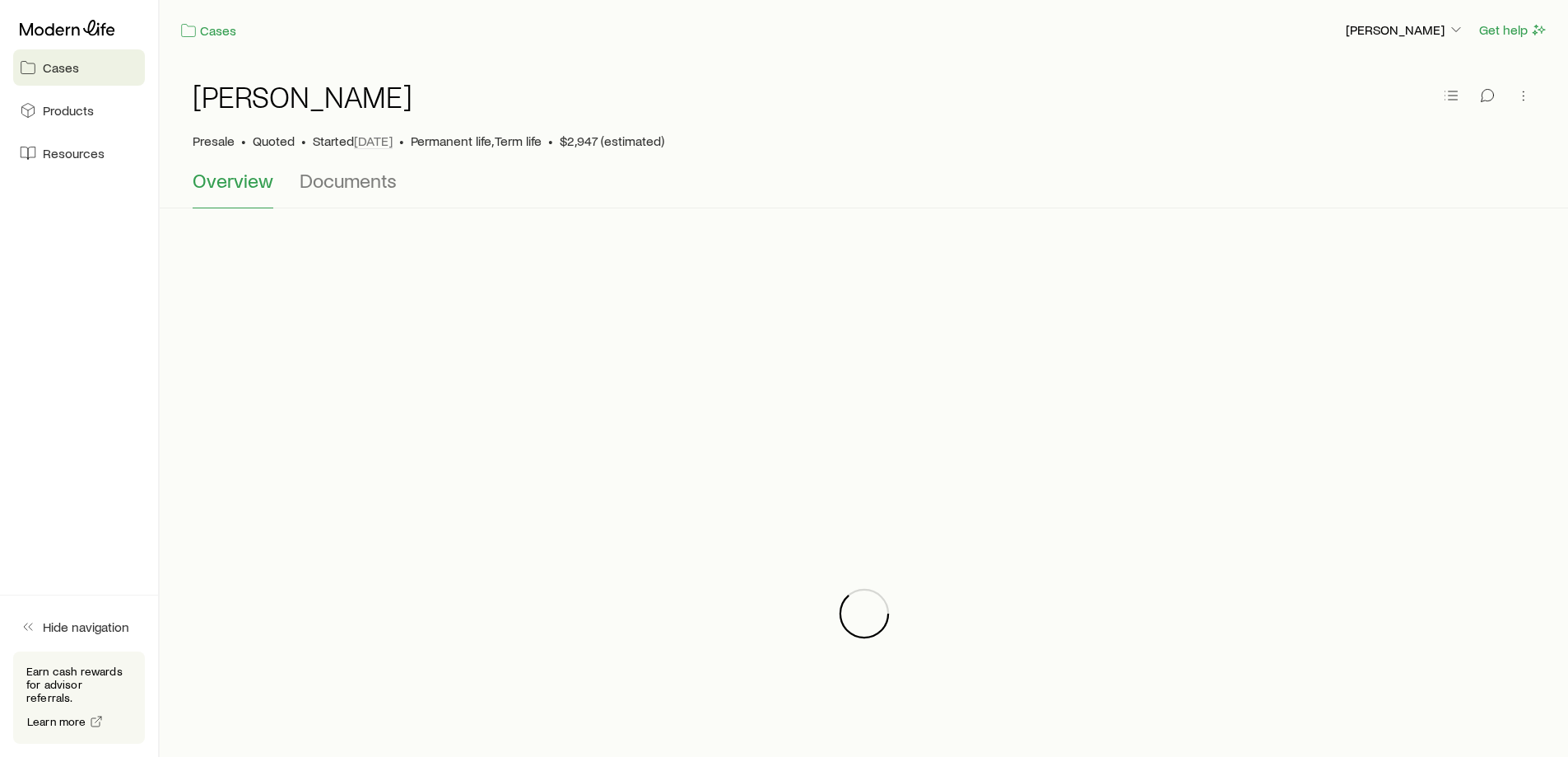
click at [71, 74] on span "Cases" at bounding box center [61, 67] width 36 height 16
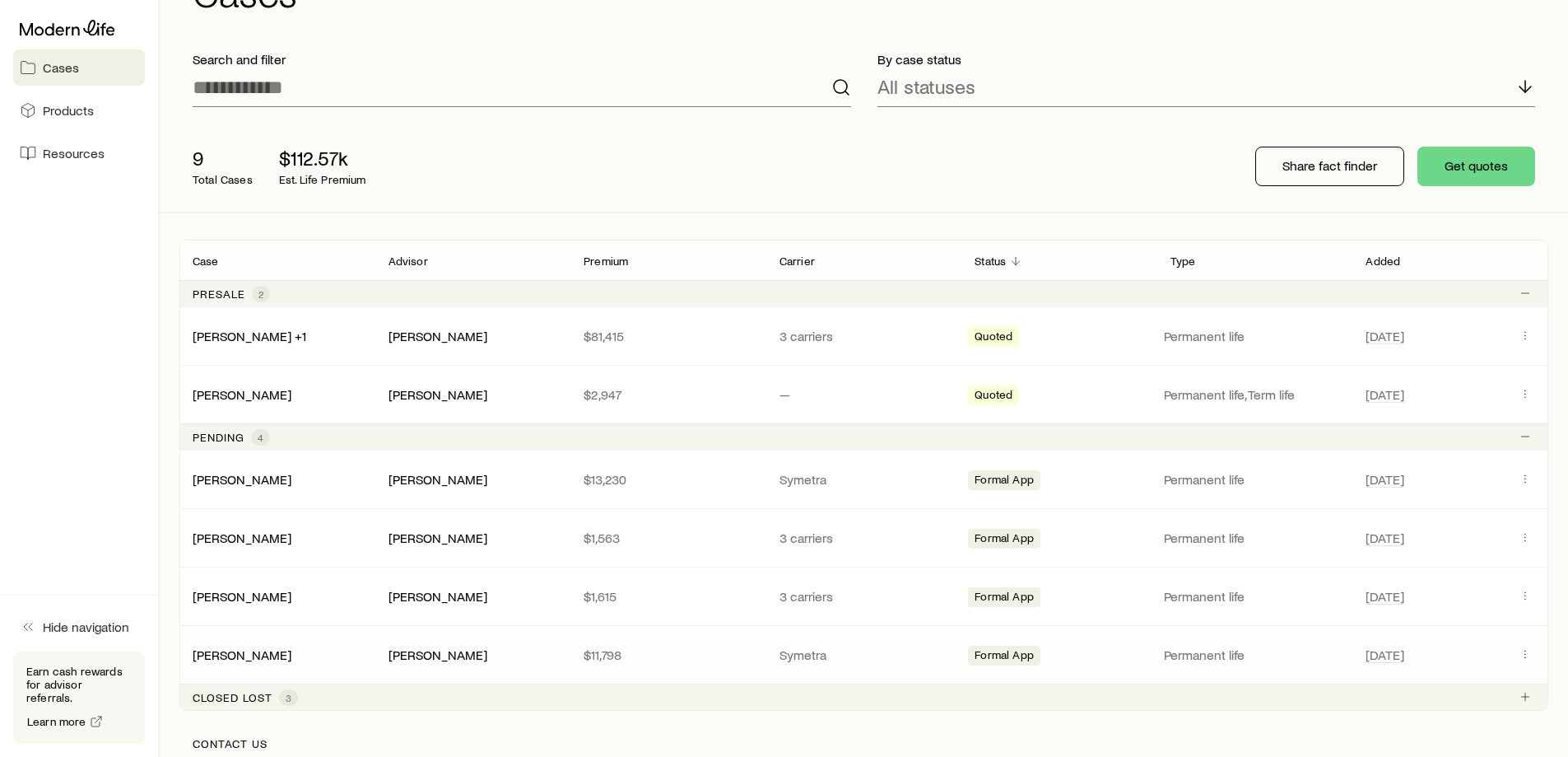
scroll to position [330, 0]
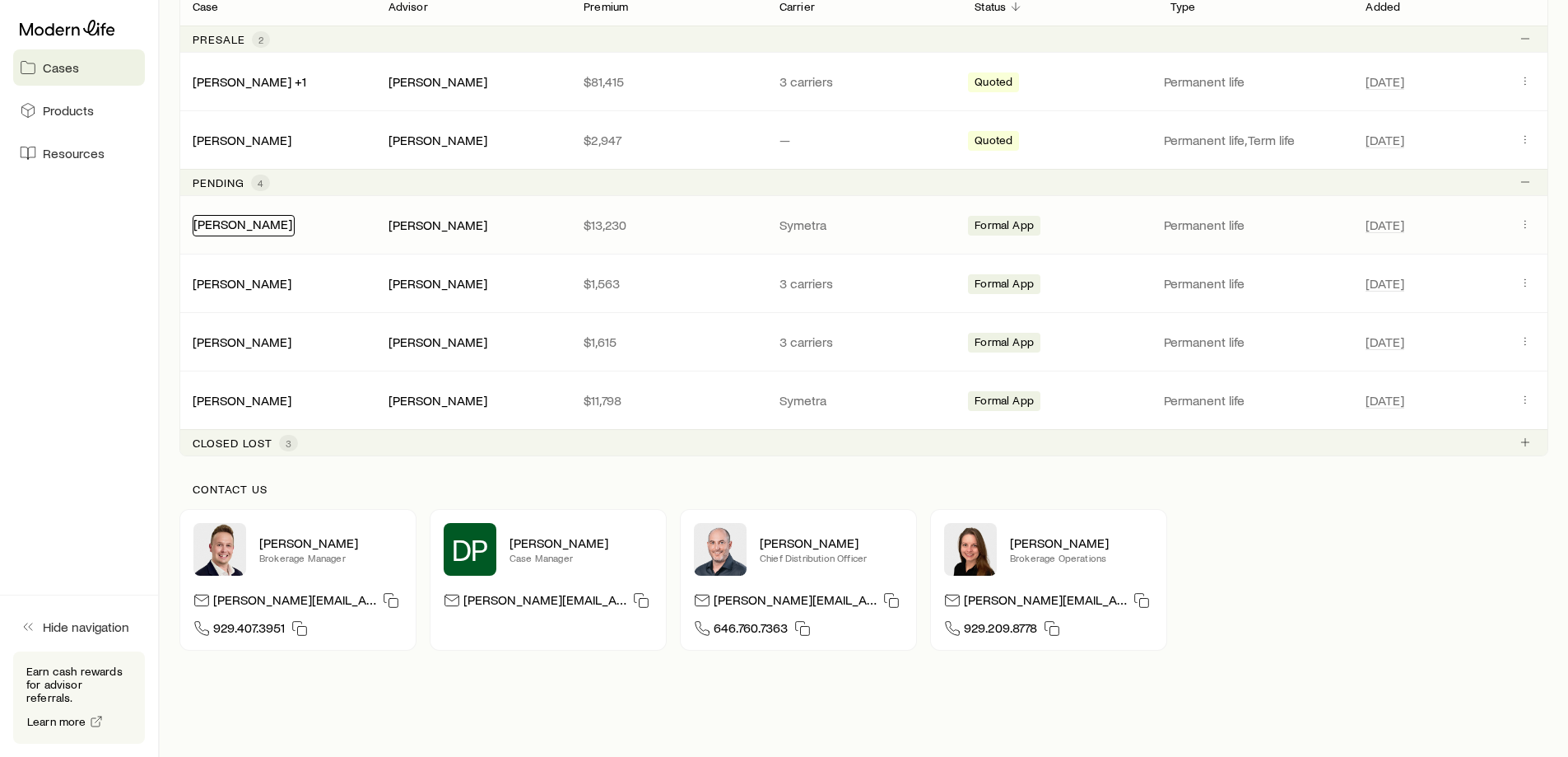
click at [249, 226] on link "[PERSON_NAME]" at bounding box center [242, 223] width 99 height 15
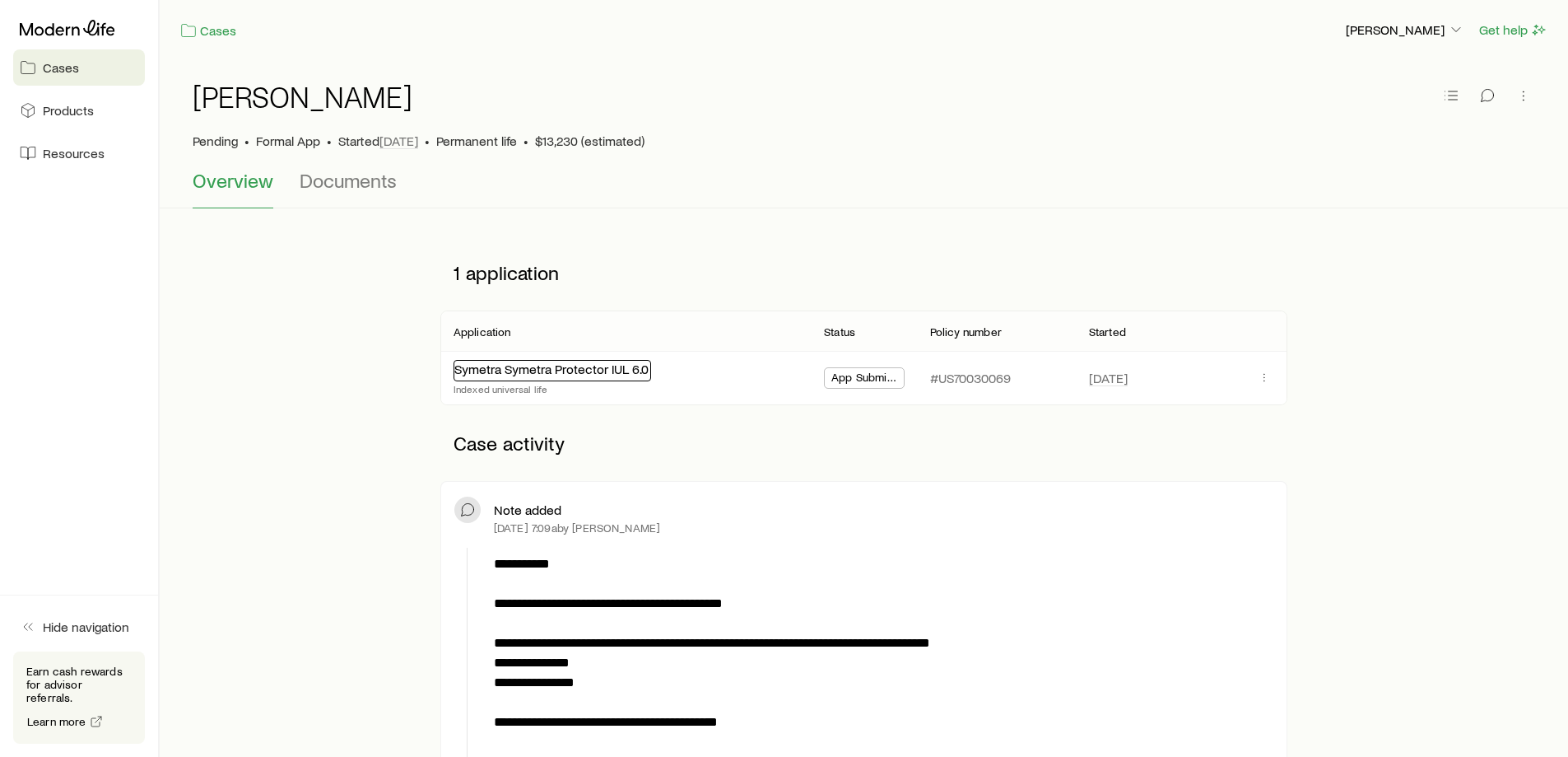
click at [536, 375] on link "Symetra Symetra Protector IUL 6.0" at bounding box center [551, 368] width 194 height 15
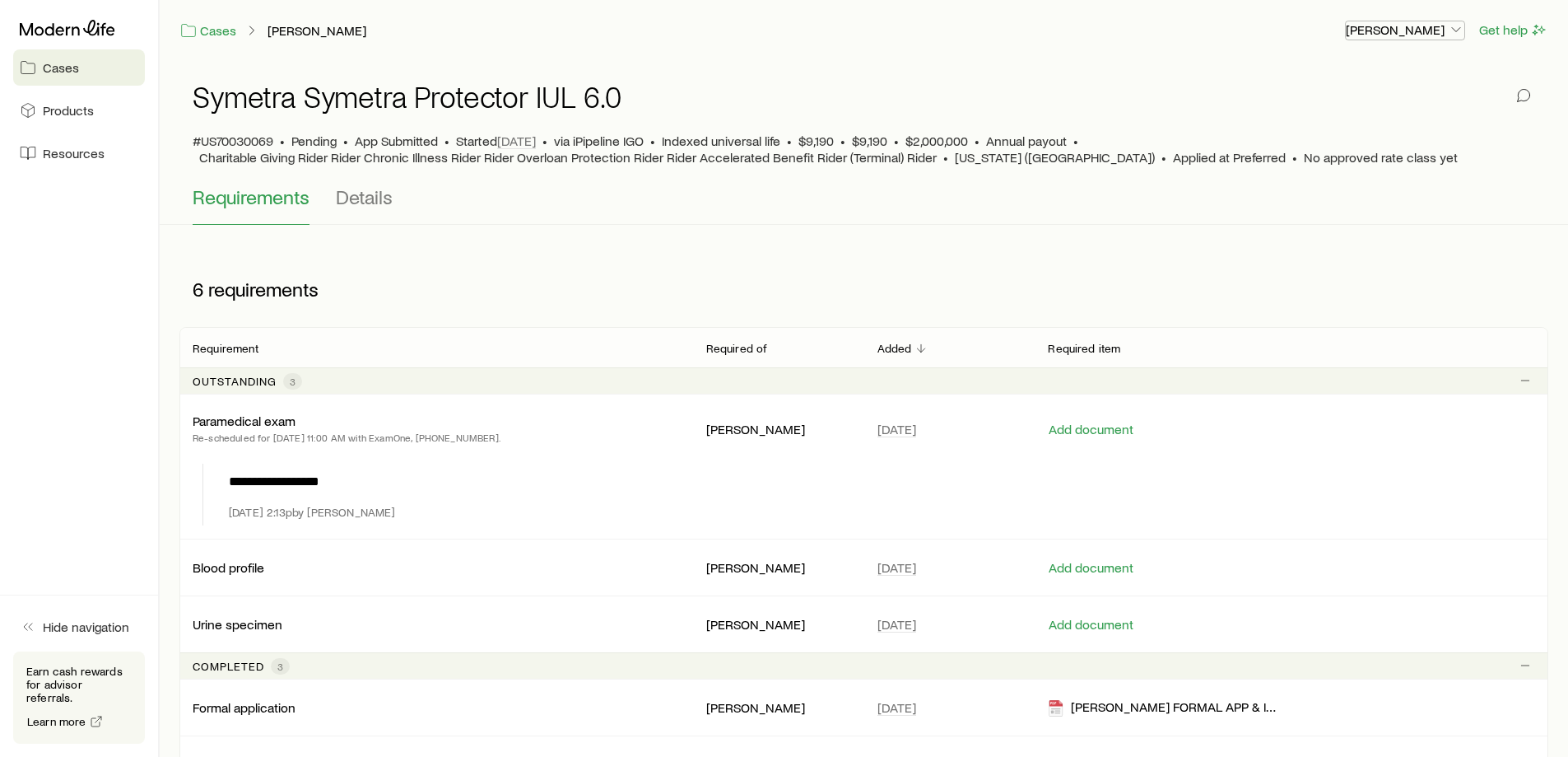
click at [1420, 34] on p "[PERSON_NAME]" at bounding box center [1405, 29] width 119 height 16
drag, startPoint x: 1339, startPoint y: 71, endPoint x: 1290, endPoint y: 50, distance: 53.3
click at [1339, 71] on span "Sign out" at bounding box center [1327, 75] width 45 height 16
